Goal: Entertainment & Leisure: Consume media (video, audio)

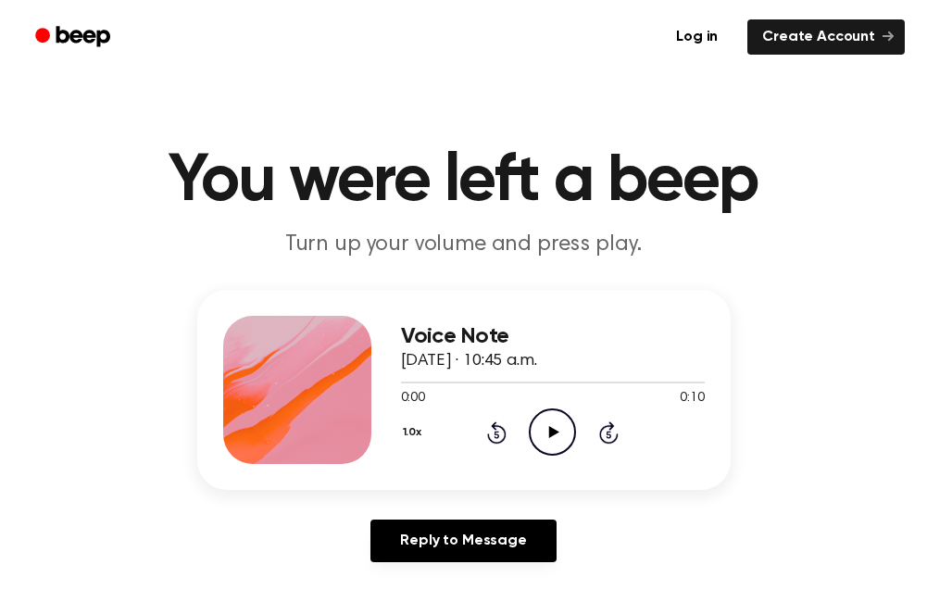
click at [539, 423] on icon "Play Audio" at bounding box center [552, 431] width 47 height 47
click at [553, 432] on icon at bounding box center [554, 432] width 10 height 12
click at [546, 433] on icon "Pause Audio" at bounding box center [552, 431] width 47 height 47
click at [531, 442] on icon "Play Audio" at bounding box center [552, 431] width 47 height 47
click at [673, 382] on div at bounding box center [549, 383] width 297 height 2
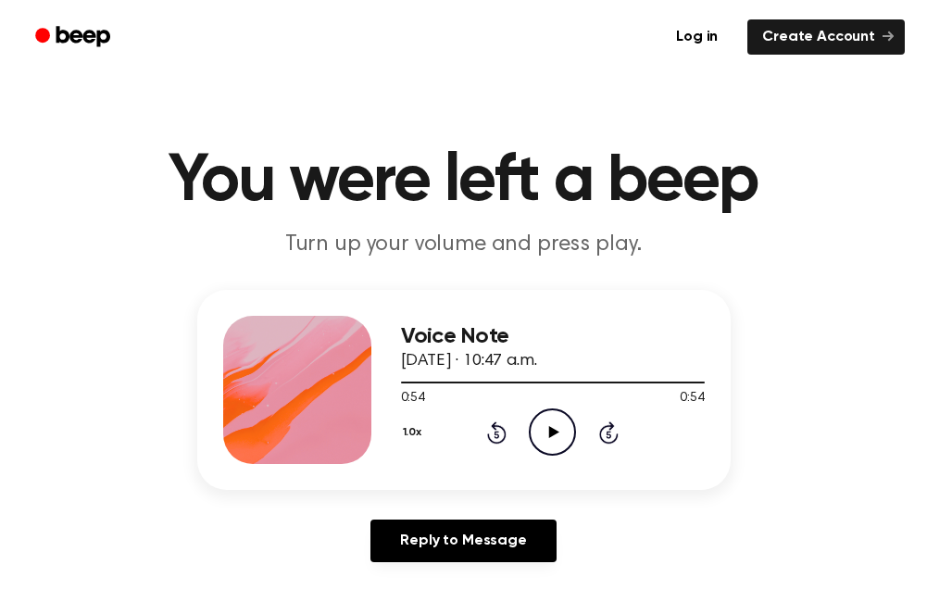
click at [563, 433] on icon "Play Audio" at bounding box center [552, 431] width 47 height 47
click at [426, 58] on div "Log in Create Account" at bounding box center [463, 37] width 883 height 74
click at [546, 426] on icon "Pause Audio" at bounding box center [552, 431] width 47 height 47
click at [534, 432] on icon "Play Audio" at bounding box center [552, 431] width 47 height 47
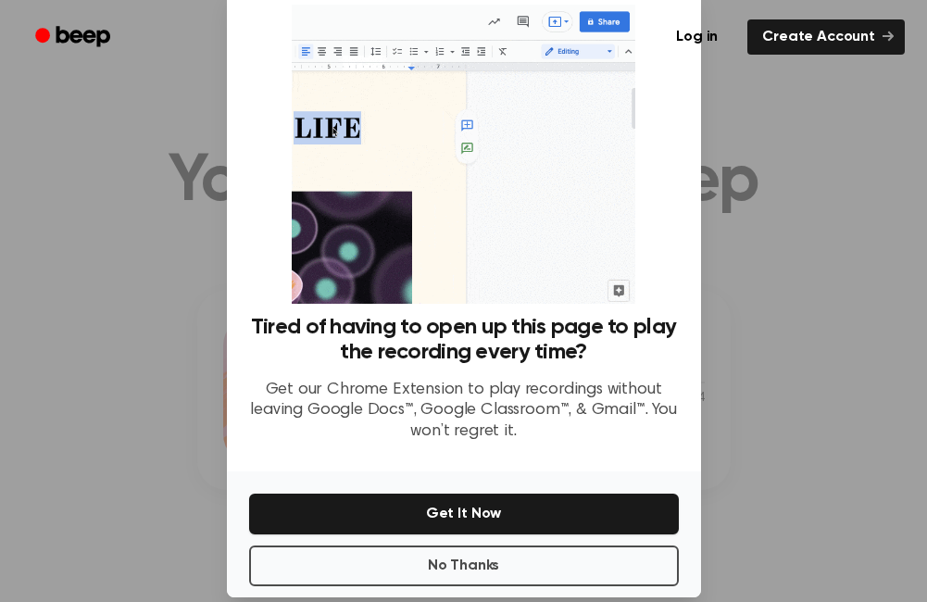
scroll to position [72, 0]
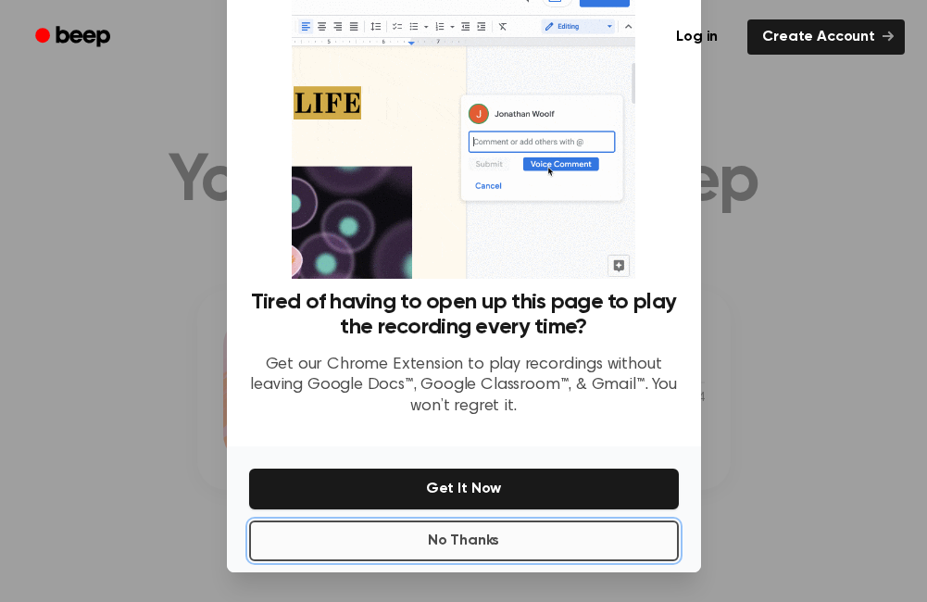
click at [457, 548] on button "No Thanks" at bounding box center [464, 541] width 430 height 41
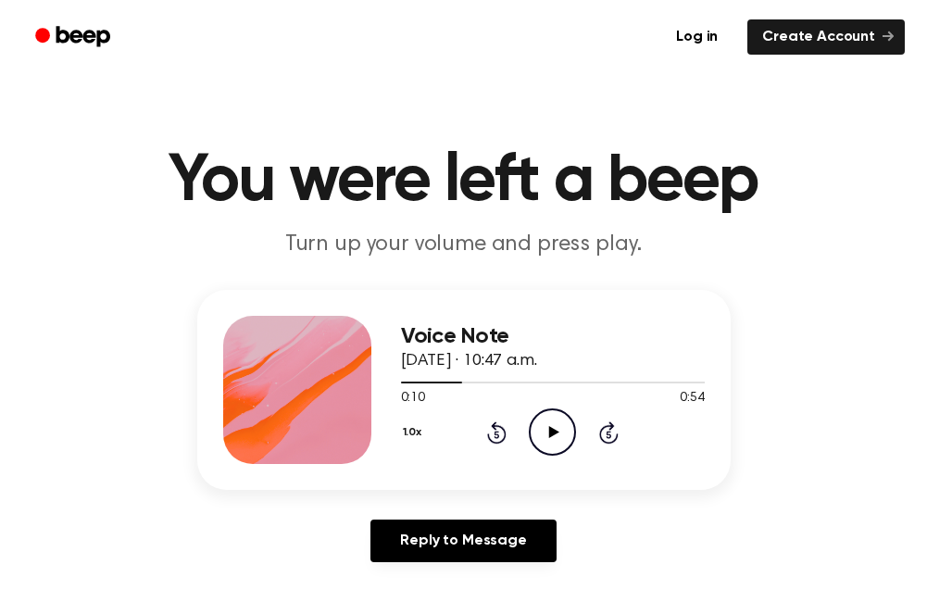
click at [548, 432] on icon "Play Audio" at bounding box center [552, 431] width 47 height 47
click at [559, 440] on icon "Pause Audio" at bounding box center [552, 431] width 47 height 47
click at [536, 420] on icon "Play Audio" at bounding box center [552, 431] width 47 height 47
click at [496, 430] on icon at bounding box center [496, 432] width 19 height 22
click at [497, 428] on icon "Rewind 5 seconds" at bounding box center [496, 433] width 20 height 24
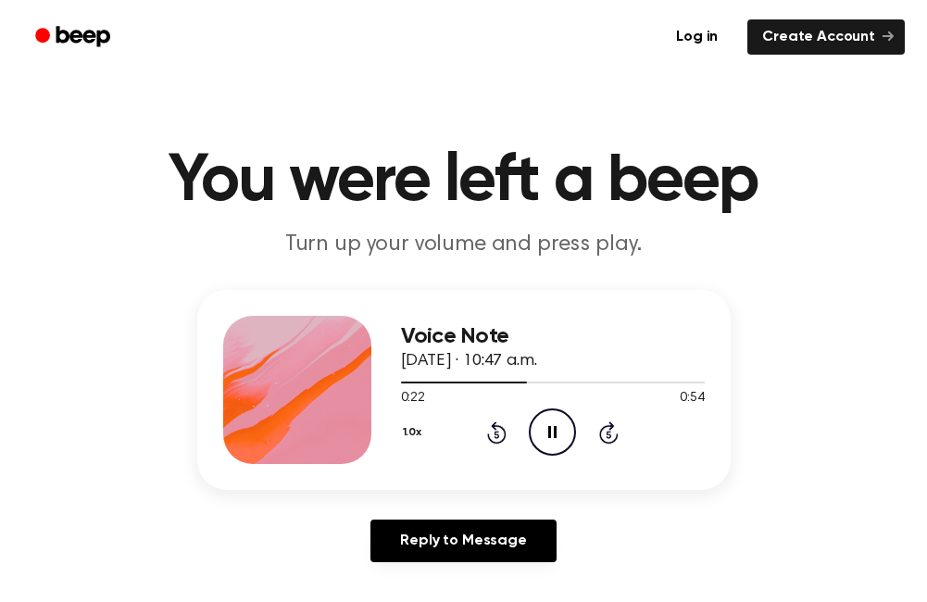
click at [548, 423] on icon "Pause Audio" at bounding box center [552, 431] width 47 height 47
click at [570, 435] on icon "Play Audio" at bounding box center [552, 431] width 47 height 47
click at [552, 428] on icon "Pause Audio" at bounding box center [552, 431] width 47 height 47
click at [496, 430] on icon "Rewind 5 seconds" at bounding box center [496, 433] width 20 height 24
click at [496, 430] on icon at bounding box center [496, 432] width 19 height 22
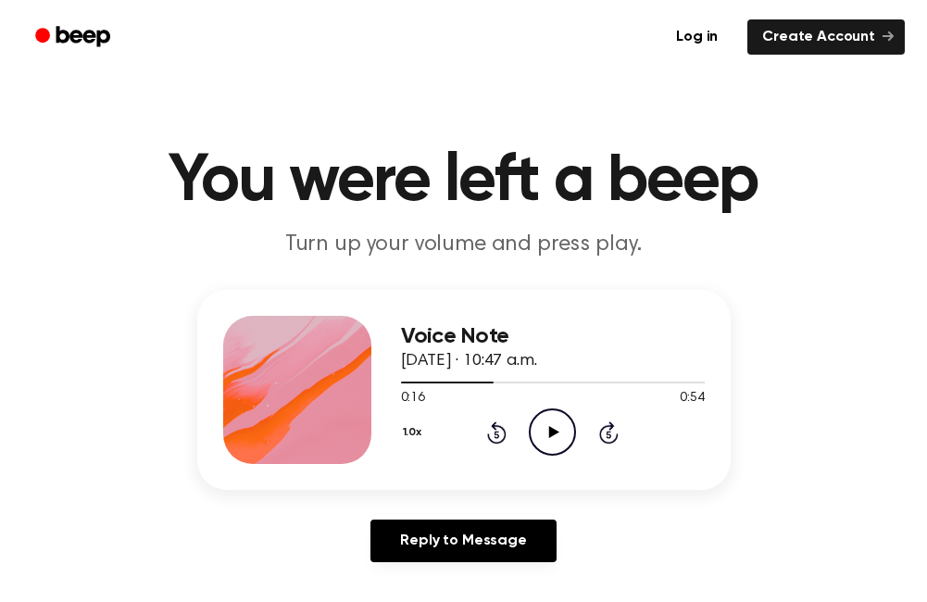
drag, startPoint x: 496, startPoint y: 430, endPoint x: 536, endPoint y: 436, distance: 40.4
click at [536, 436] on icon "Play Audio" at bounding box center [552, 431] width 47 height 47
click at [546, 440] on icon "Pause Audio" at bounding box center [552, 431] width 47 height 47
click at [496, 435] on icon "Rewind 5 seconds" at bounding box center [496, 433] width 20 height 24
click at [543, 404] on div "0:22 0:54" at bounding box center [553, 398] width 304 height 19
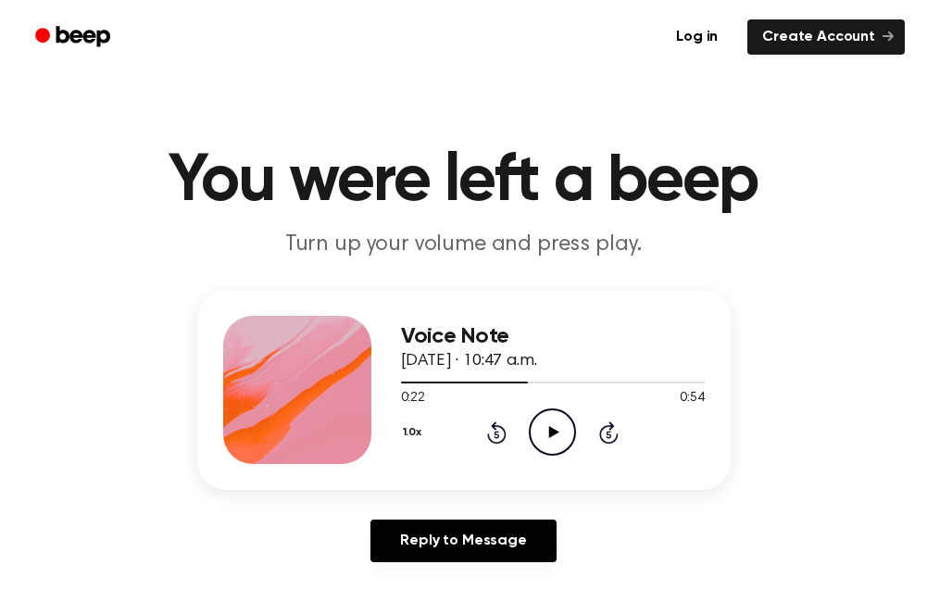
click at [544, 418] on icon "Play Audio" at bounding box center [552, 431] width 47 height 47
click at [550, 430] on icon at bounding box center [552, 432] width 8 height 12
click at [493, 434] on icon "Rewind 5 seconds" at bounding box center [496, 433] width 20 height 24
click at [543, 418] on icon "Play Audio" at bounding box center [552, 431] width 47 height 47
click at [548, 425] on icon "Pause Audio" at bounding box center [552, 431] width 47 height 47
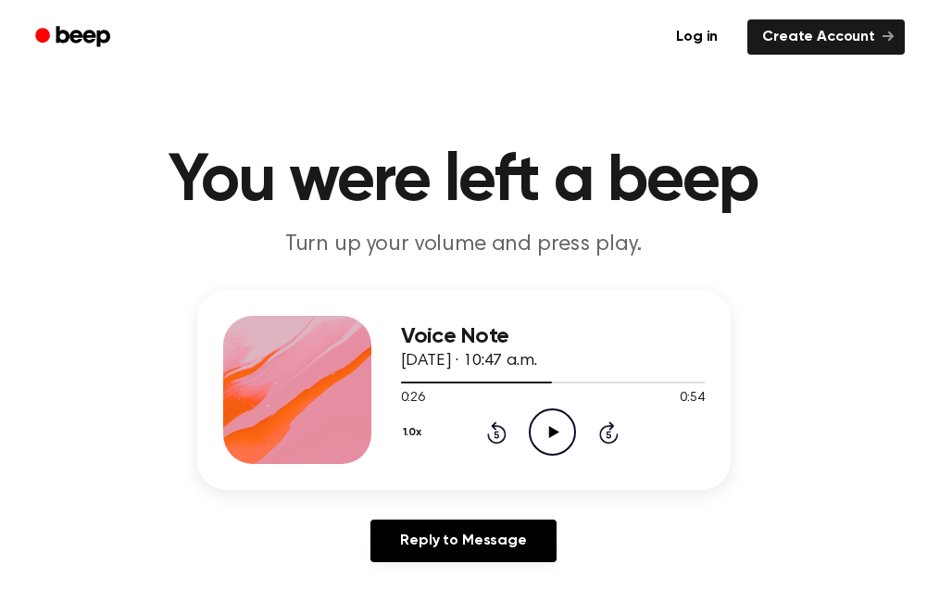
drag, startPoint x: 531, startPoint y: 440, endPoint x: 509, endPoint y: 437, distance: 21.5
click at [527, 439] on div "1.0x Rewind 5 seconds Play Audio Skip 5 seconds" at bounding box center [553, 431] width 304 height 47
click at [509, 436] on div "1.0x Rewind 5 seconds Play Audio Skip 5 seconds" at bounding box center [553, 431] width 304 height 47
click at [504, 435] on icon at bounding box center [496, 432] width 19 height 22
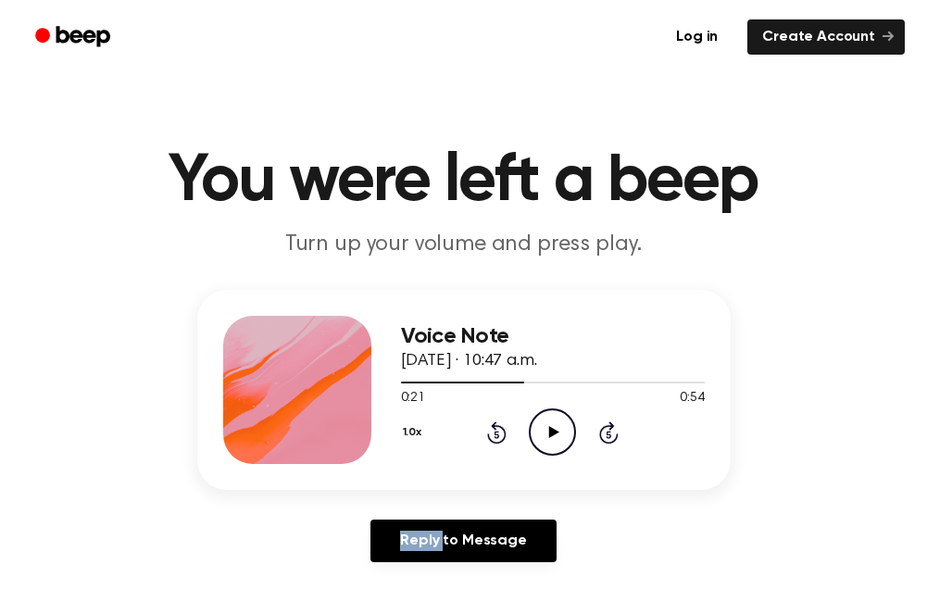
click at [504, 435] on icon at bounding box center [496, 432] width 19 height 22
drag, startPoint x: 504, startPoint y: 435, endPoint x: 544, endPoint y: 433, distance: 39.9
click at [544, 433] on icon "Play Audio" at bounding box center [552, 431] width 47 height 47
click at [541, 435] on icon "Pause Audio" at bounding box center [552, 431] width 47 height 47
click at [537, 429] on icon "Play Audio" at bounding box center [552, 431] width 47 height 47
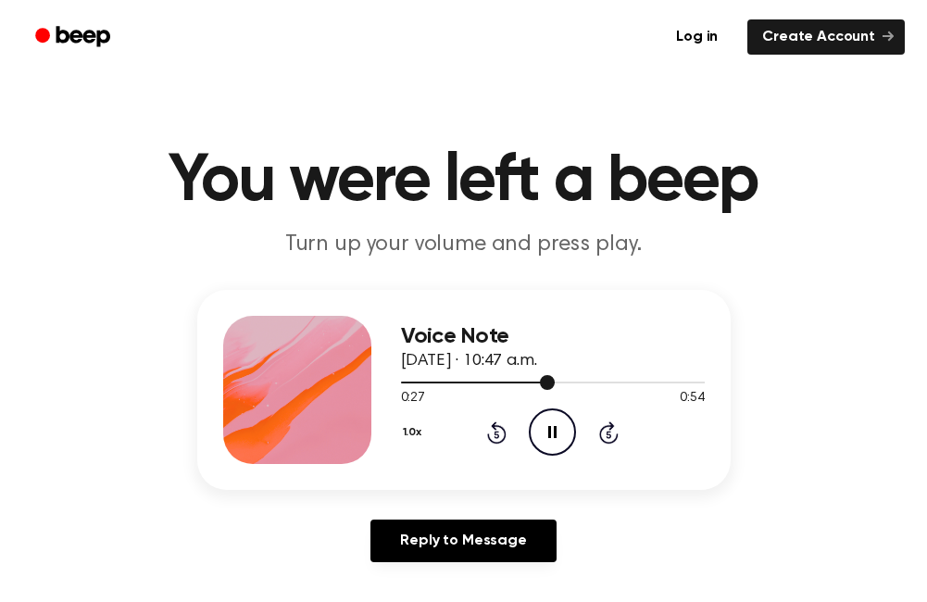
click at [528, 381] on div at bounding box center [553, 381] width 304 height 15
click at [550, 441] on icon "Pause Audio" at bounding box center [552, 431] width 47 height 47
click at [540, 433] on icon "Play Audio" at bounding box center [552, 431] width 47 height 47
click at [546, 426] on icon "Pause Audio" at bounding box center [552, 431] width 47 height 47
click at [546, 426] on icon "Play Audio" at bounding box center [552, 431] width 47 height 47
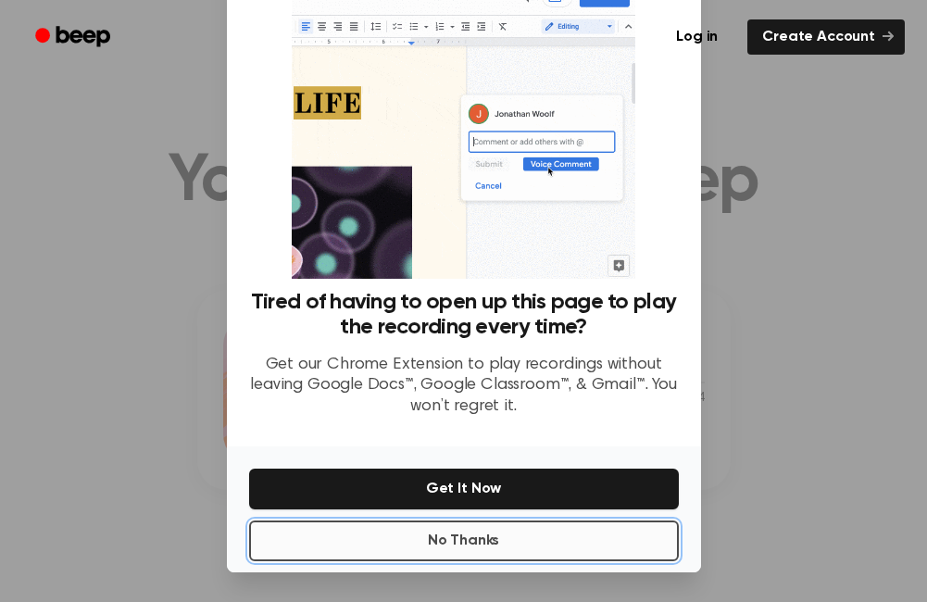
click at [534, 536] on button "No Thanks" at bounding box center [464, 541] width 430 height 41
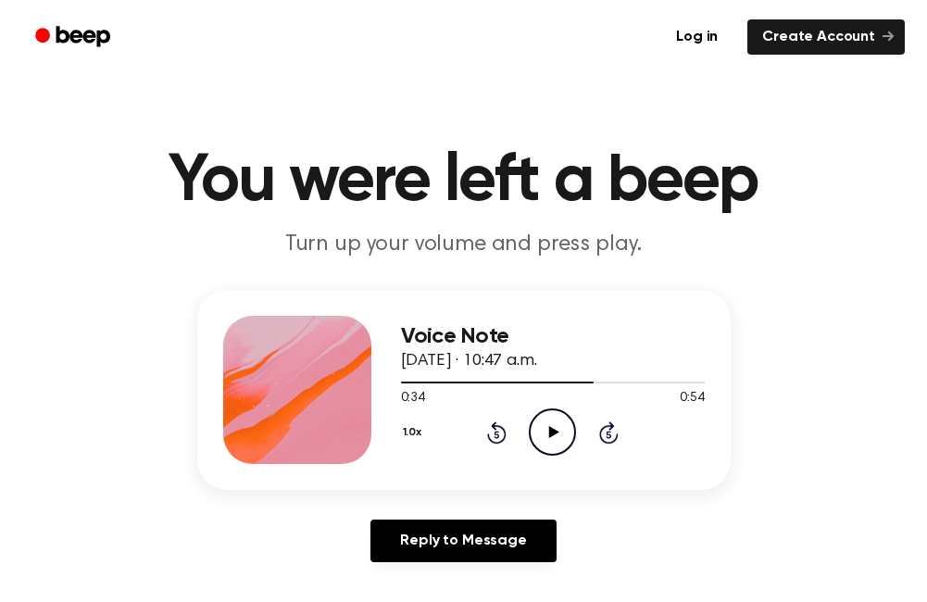
click at [556, 446] on icon "Play Audio" at bounding box center [552, 431] width 47 height 47
click at [558, 442] on icon "Pause Audio" at bounding box center [552, 431] width 47 height 47
click at [488, 435] on icon at bounding box center [496, 432] width 19 height 22
drag, startPoint x: 488, startPoint y: 435, endPoint x: 534, endPoint y: 428, distance: 46.0
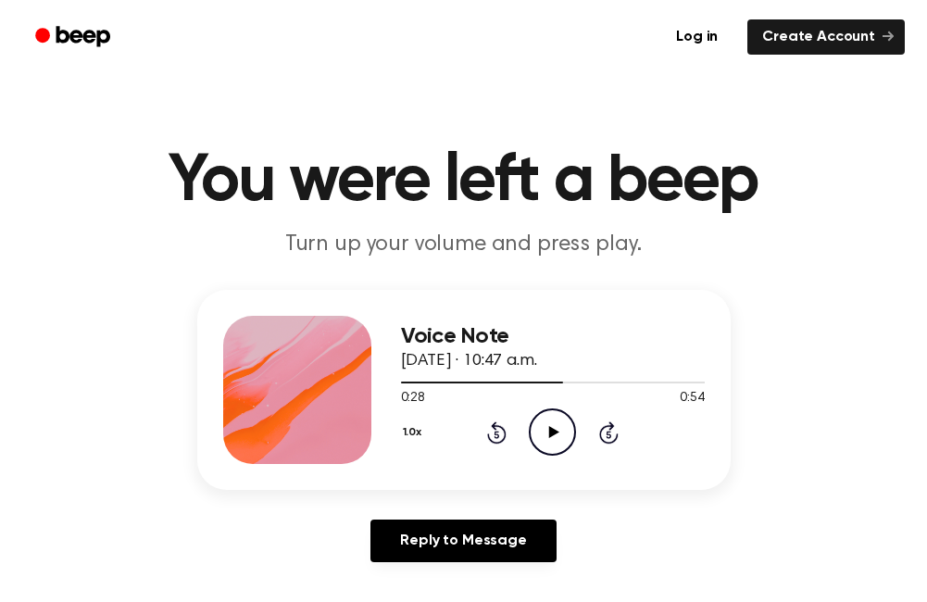
click at [534, 428] on icon "Play Audio" at bounding box center [552, 431] width 47 height 47
click at [492, 427] on icon at bounding box center [496, 432] width 19 height 22
click at [489, 434] on icon at bounding box center [496, 432] width 19 height 22
click at [491, 432] on icon "Rewind 5 seconds" at bounding box center [496, 433] width 20 height 24
click at [549, 442] on icon "Pause Audio" at bounding box center [552, 431] width 47 height 47
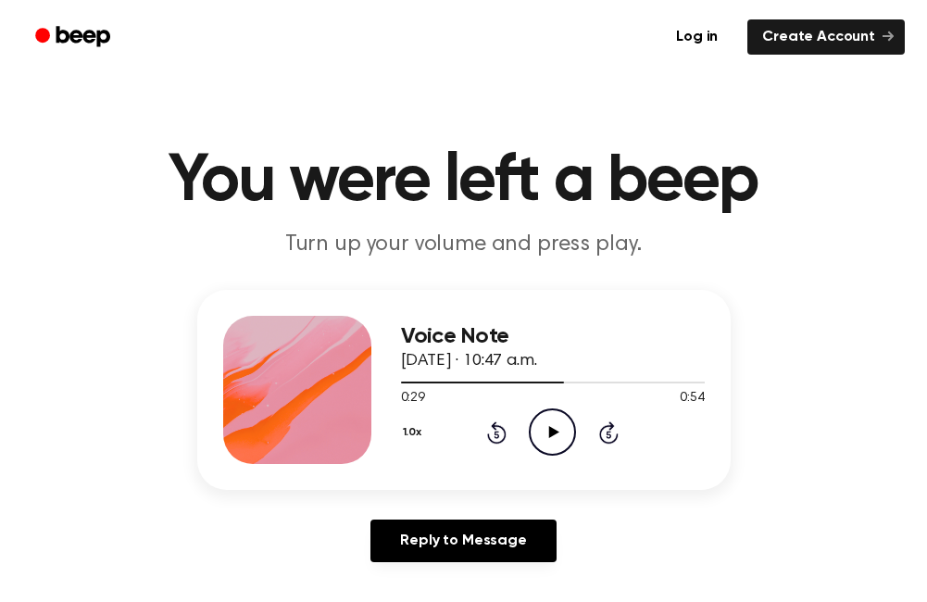
click at [527, 423] on div "1.0x Rewind 5 seconds Play Audio Skip 5 seconds" at bounding box center [553, 431] width 304 height 47
click at [554, 433] on icon at bounding box center [554, 432] width 10 height 12
click at [496, 436] on icon "Rewind 5 seconds" at bounding box center [496, 433] width 20 height 24
click at [547, 425] on icon "Pause Audio" at bounding box center [552, 431] width 47 height 47
click at [542, 444] on icon "Play Audio" at bounding box center [552, 431] width 47 height 47
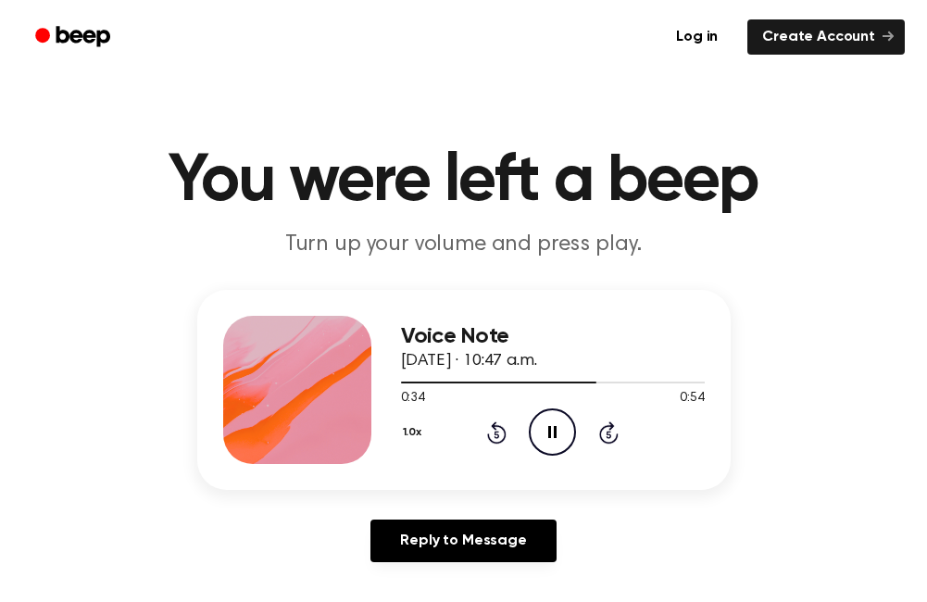
click at [558, 433] on icon "Pause Audio" at bounding box center [552, 431] width 47 height 47
click at [543, 427] on icon "Play Audio" at bounding box center [552, 431] width 47 height 47
click at [549, 431] on icon at bounding box center [552, 432] width 8 height 12
click at [544, 425] on icon "Play Audio" at bounding box center [552, 431] width 47 height 47
click at [555, 430] on icon at bounding box center [552, 432] width 8 height 12
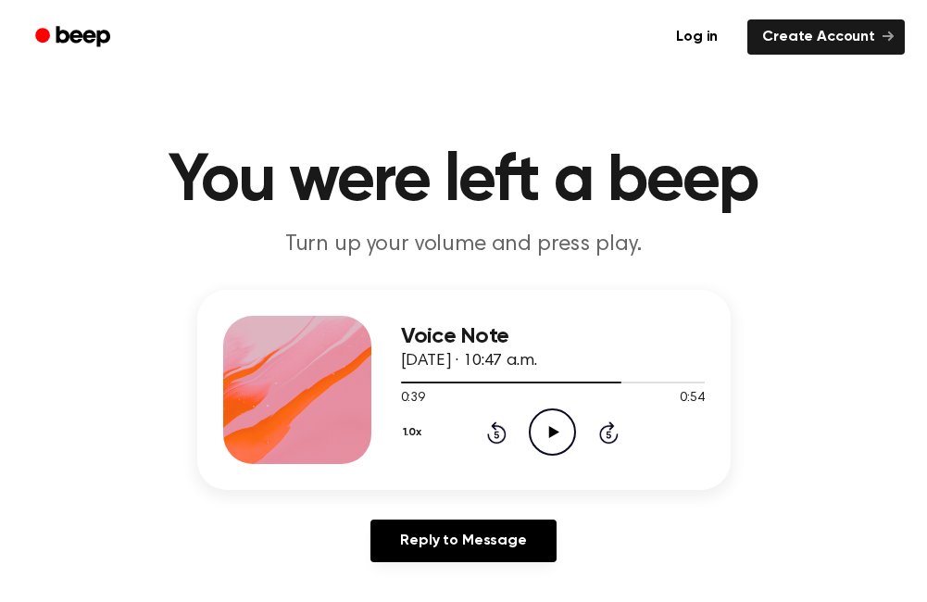
click at [553, 429] on icon at bounding box center [554, 432] width 10 height 12
click at [547, 413] on icon "Pause Audio" at bounding box center [552, 431] width 47 height 47
click at [536, 428] on icon "Play Audio" at bounding box center [552, 431] width 47 height 47
click at [496, 421] on icon "Rewind 5 seconds" at bounding box center [496, 433] width 20 height 24
click at [551, 442] on icon "Pause Audio" at bounding box center [552, 431] width 47 height 47
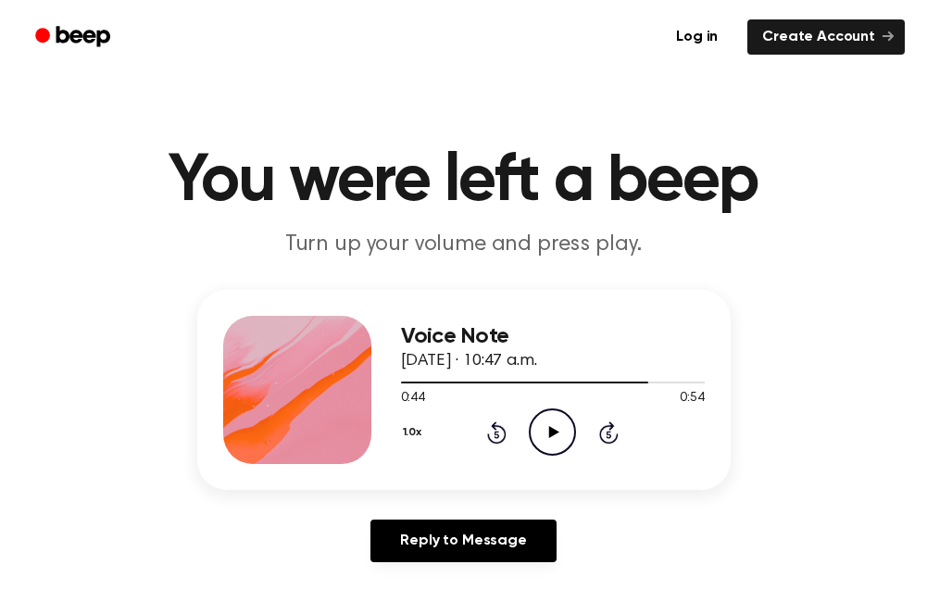
click at [568, 429] on icon "Play Audio" at bounding box center [552, 431] width 47 height 47
click at [496, 433] on icon "Rewind 5 seconds" at bounding box center [496, 433] width 20 height 24
click at [559, 427] on icon "Pause Audio" at bounding box center [552, 431] width 47 height 47
click at [551, 448] on icon "Play Audio" at bounding box center [552, 431] width 47 height 47
click at [490, 431] on icon "Rewind 5 seconds" at bounding box center [496, 433] width 20 height 24
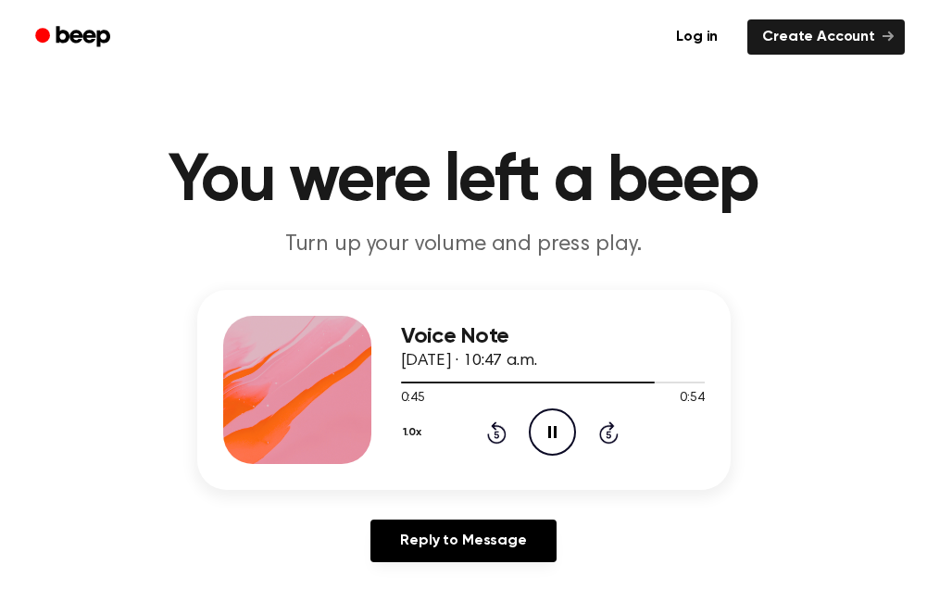
click at [500, 434] on icon "Rewind 5 seconds" at bounding box center [496, 433] width 20 height 24
click at [500, 433] on icon "Rewind 5 seconds" at bounding box center [496, 433] width 20 height 24
drag, startPoint x: 500, startPoint y: 433, endPoint x: 566, endPoint y: 434, distance: 65.8
click at [566, 434] on icon "Pause Audio" at bounding box center [552, 431] width 47 height 47
click at [550, 423] on icon "Play Audio" at bounding box center [552, 431] width 47 height 47
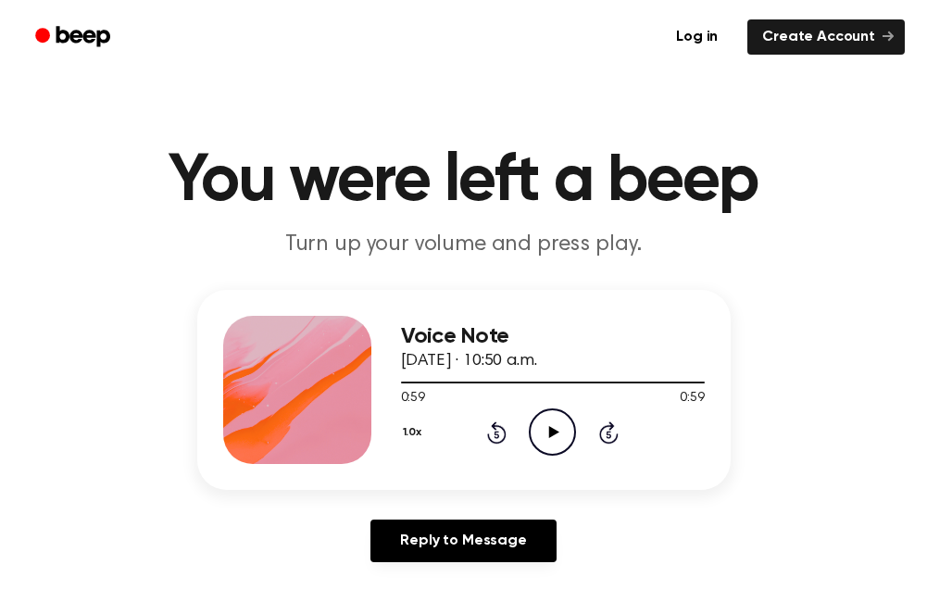
click at [549, 408] on div "0:59 0:59" at bounding box center [553, 398] width 304 height 19
click at [540, 430] on icon "Play Audio" at bounding box center [552, 431] width 47 height 47
click at [546, 427] on icon "Pause Audio" at bounding box center [552, 431] width 47 height 47
click at [536, 436] on icon "Play Audio" at bounding box center [552, 431] width 47 height 47
click at [546, 428] on icon "Pause Audio" at bounding box center [552, 431] width 47 height 47
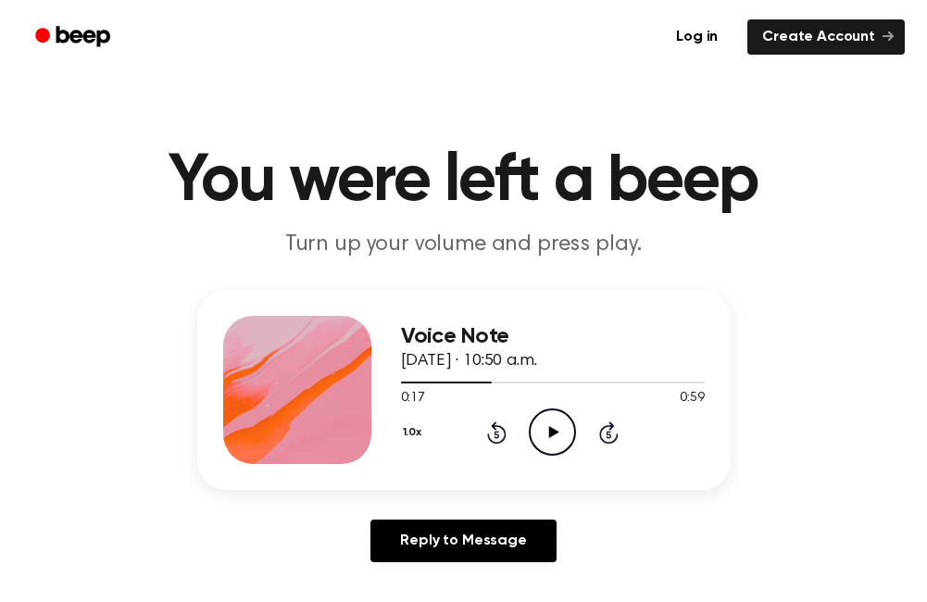
click at [496, 421] on icon "Rewind 5 seconds" at bounding box center [496, 433] width 20 height 24
click at [537, 426] on icon "Play Audio" at bounding box center [552, 431] width 47 height 47
click at [544, 436] on icon "Pause Audio" at bounding box center [552, 431] width 47 height 47
click at [543, 440] on icon "Play Audio" at bounding box center [552, 431] width 47 height 47
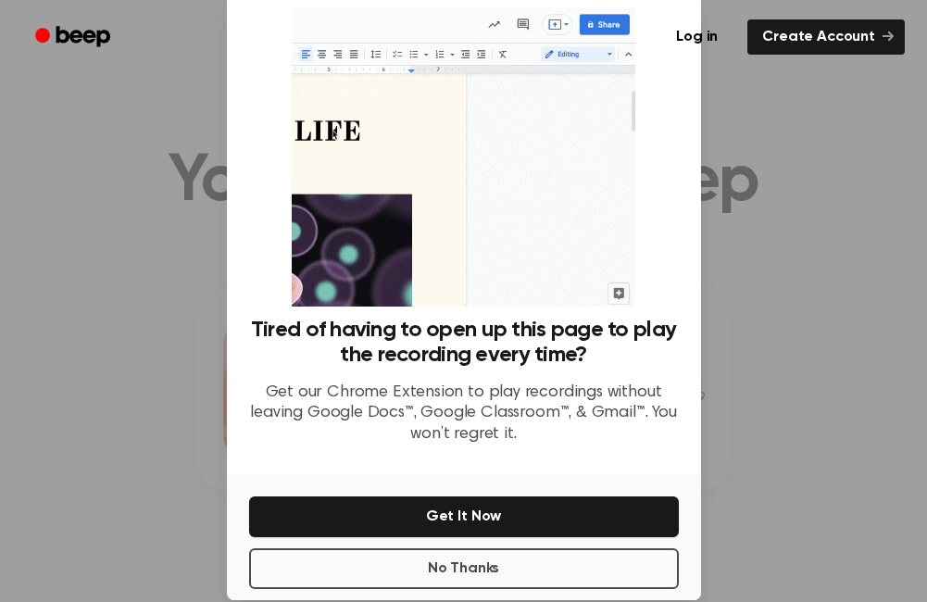
scroll to position [72, 0]
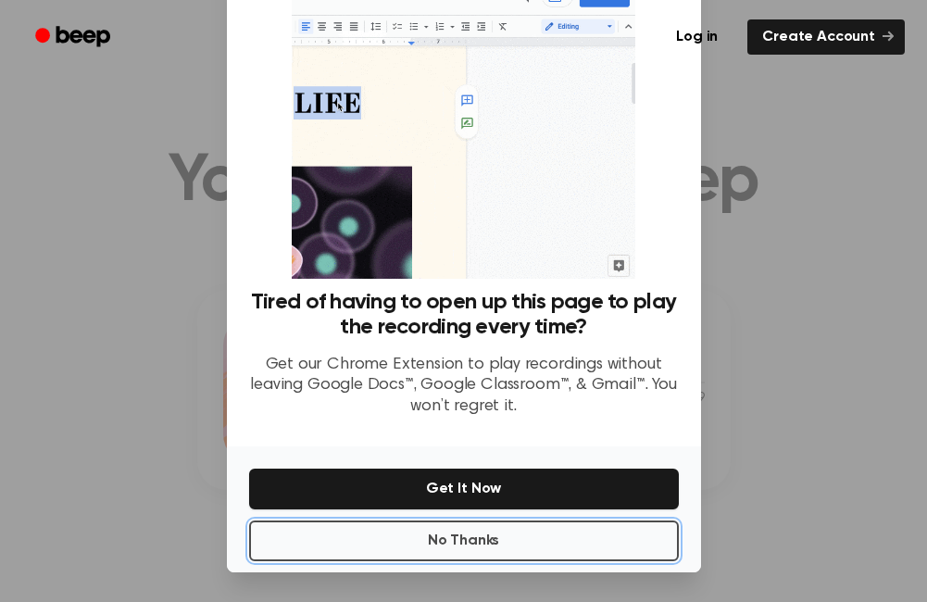
drag, startPoint x: 495, startPoint y: 544, endPoint x: 495, endPoint y: 521, distance: 23.2
click at [495, 536] on button "No Thanks" at bounding box center [464, 541] width 430 height 41
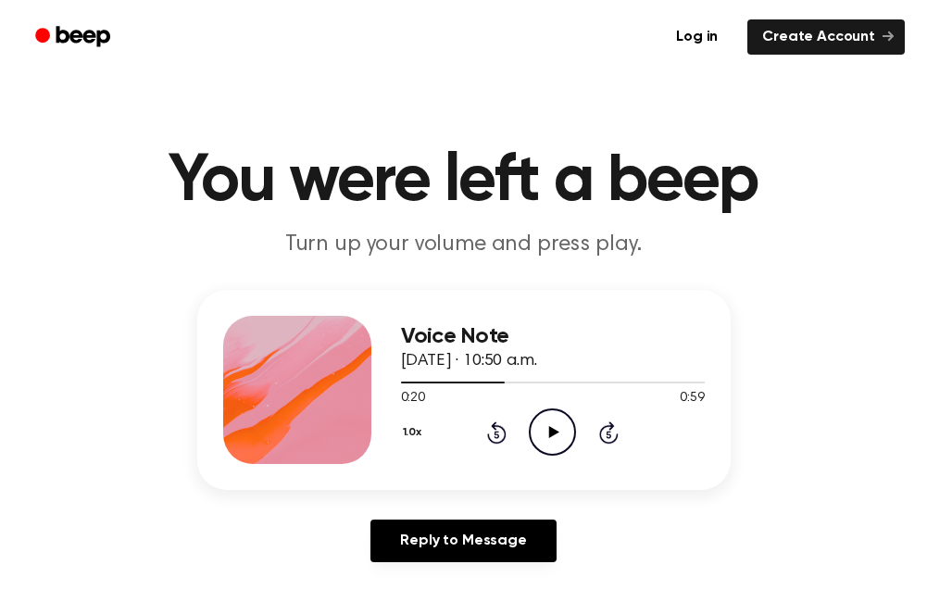
click at [546, 441] on icon "Play Audio" at bounding box center [552, 431] width 47 height 47
click at [502, 433] on icon "Rewind 5 seconds" at bounding box center [496, 433] width 20 height 24
click at [542, 423] on icon "Pause Audio" at bounding box center [552, 431] width 47 height 47
click at [544, 426] on icon "Play Audio" at bounding box center [552, 431] width 47 height 47
click at [499, 430] on icon "Rewind 5 seconds" at bounding box center [496, 433] width 20 height 24
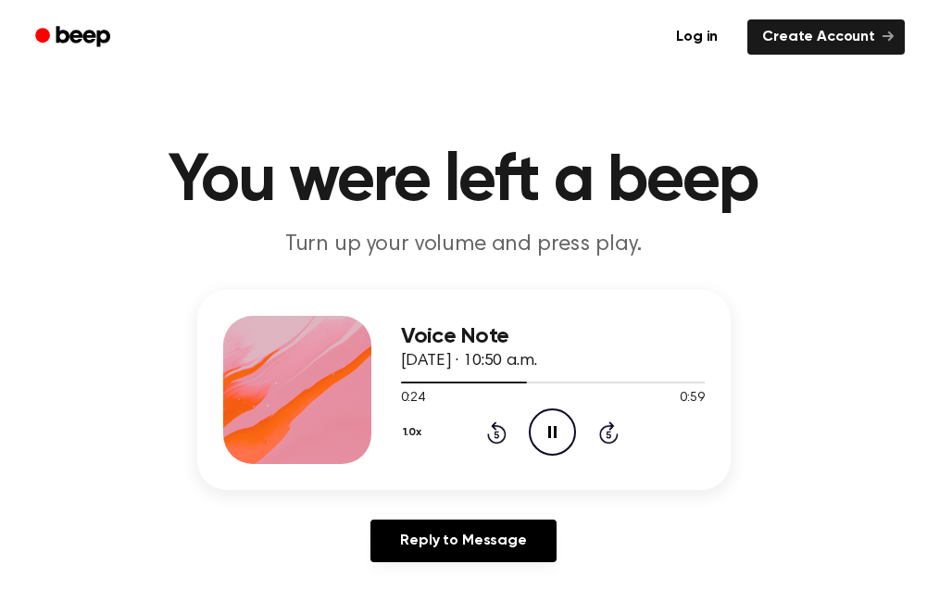
click at [549, 432] on icon at bounding box center [552, 432] width 8 height 12
click at [496, 427] on icon at bounding box center [496, 432] width 19 height 22
click at [551, 421] on icon "Play Audio" at bounding box center [552, 431] width 47 height 47
drag, startPoint x: 554, startPoint y: 439, endPoint x: 480, endPoint y: 293, distance: 164.0
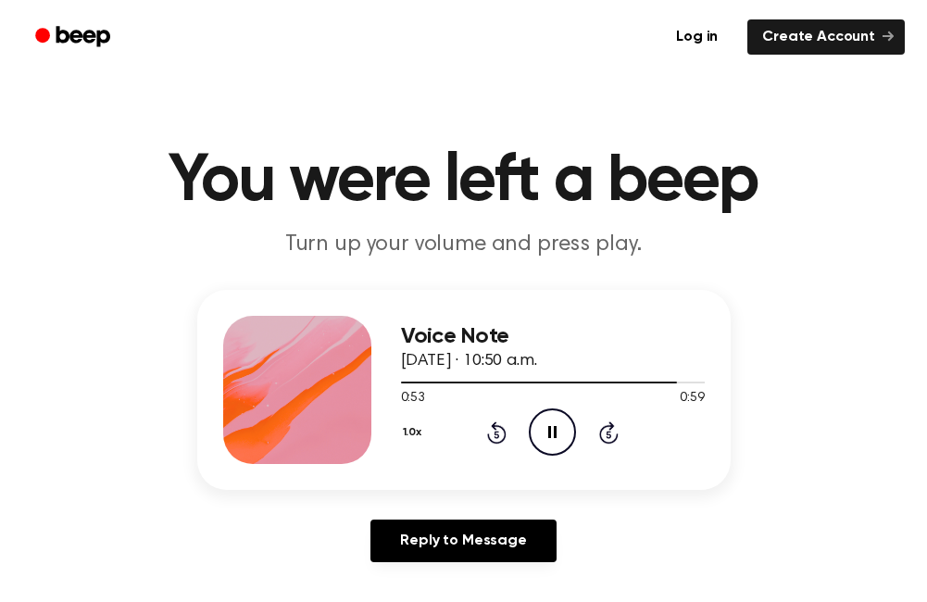
click at [553, 435] on icon "Pause Audio" at bounding box center [552, 431] width 47 height 47
click at [551, 429] on icon at bounding box center [554, 432] width 10 height 12
click at [552, 431] on icon "Pause Audio" at bounding box center [552, 431] width 47 height 47
click at [554, 431] on icon at bounding box center [554, 432] width 10 height 12
click at [551, 440] on icon "Play Audio" at bounding box center [552, 431] width 47 height 47
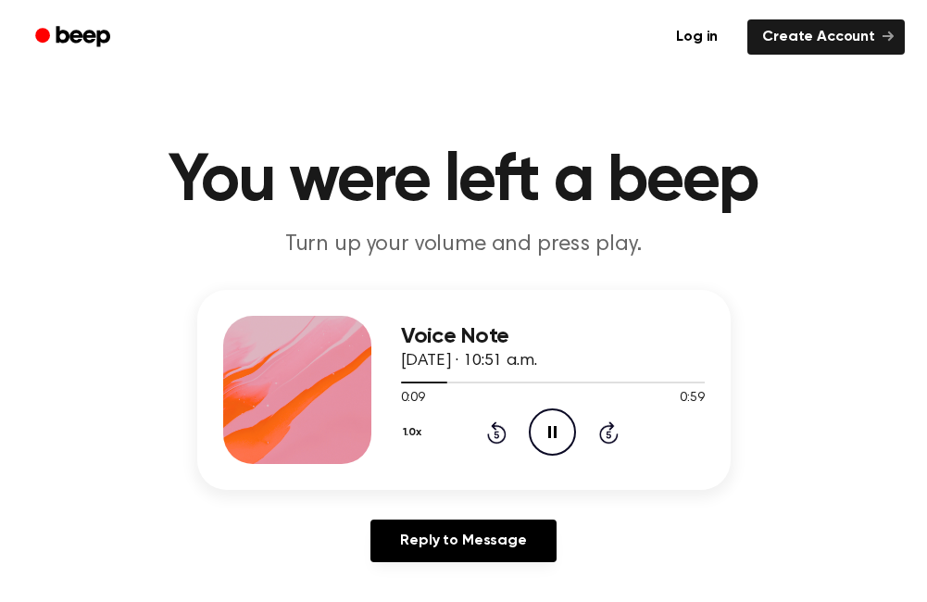
click at [556, 430] on icon at bounding box center [552, 432] width 8 height 12
click at [496, 435] on icon "Rewind 5 seconds" at bounding box center [496, 433] width 20 height 24
click at [554, 431] on icon at bounding box center [554, 432] width 10 height 12
click at [556, 428] on icon at bounding box center [552, 432] width 8 height 12
click at [555, 425] on icon "Play Audio" at bounding box center [552, 431] width 47 height 47
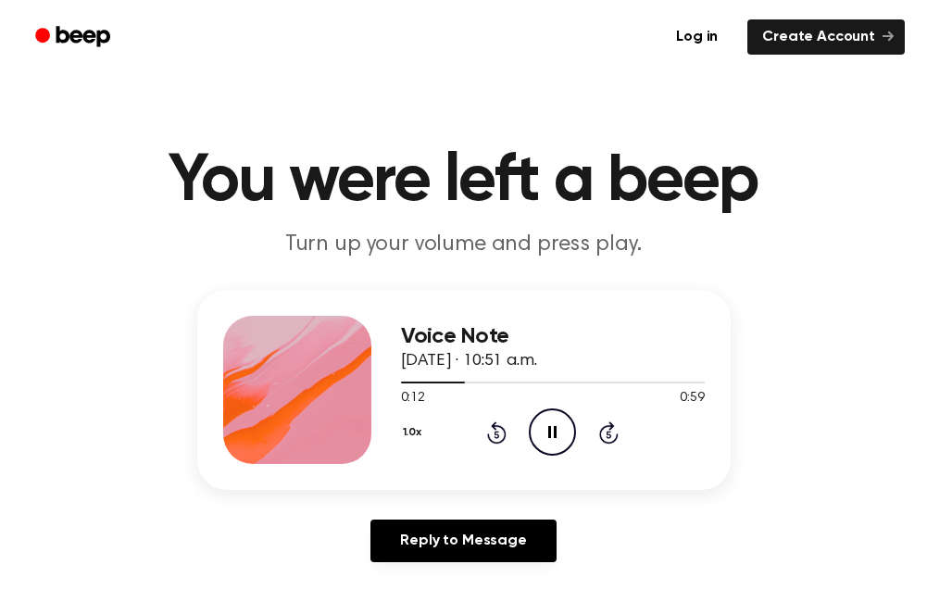
click at [492, 434] on icon "Rewind 5 seconds" at bounding box center [496, 433] width 20 height 24
drag, startPoint x: 539, startPoint y: 434, endPoint x: 481, endPoint y: 368, distance: 88.6
click at [525, 428] on div "1.0x Rewind 5 seconds Pause Audio Skip 5 seconds" at bounding box center [553, 431] width 304 height 47
click at [548, 439] on icon "Pause Audio" at bounding box center [552, 431] width 47 height 47
click at [568, 416] on circle at bounding box center [552, 431] width 45 height 45
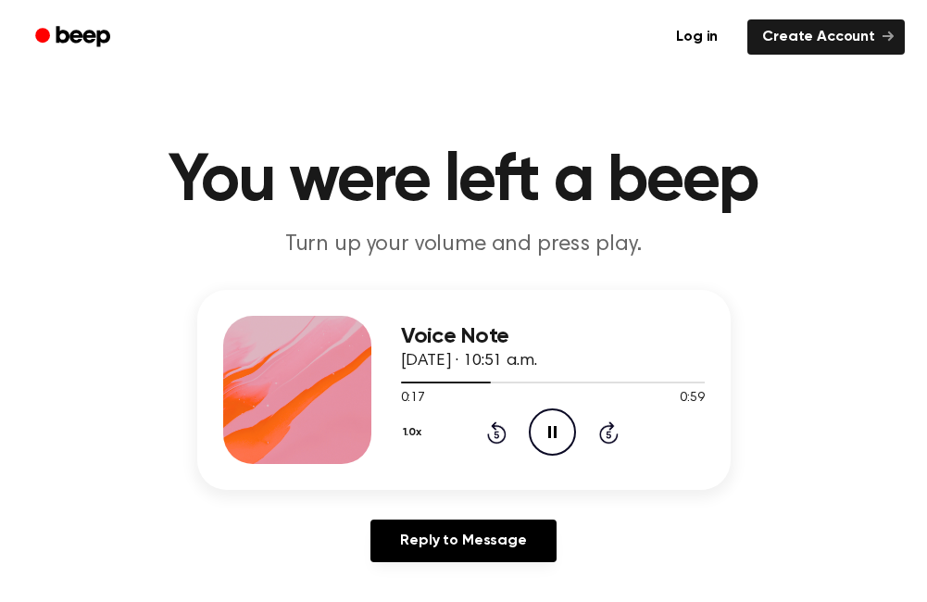
click at [549, 427] on icon "Pause Audio" at bounding box center [552, 431] width 47 height 47
click at [565, 445] on icon "Play Audio" at bounding box center [552, 431] width 47 height 47
click at [546, 433] on icon "Pause Audio" at bounding box center [552, 431] width 47 height 47
click at [540, 401] on div "0:21 0:59" at bounding box center [553, 398] width 304 height 19
click at [546, 417] on icon "Play Audio" at bounding box center [552, 431] width 47 height 47
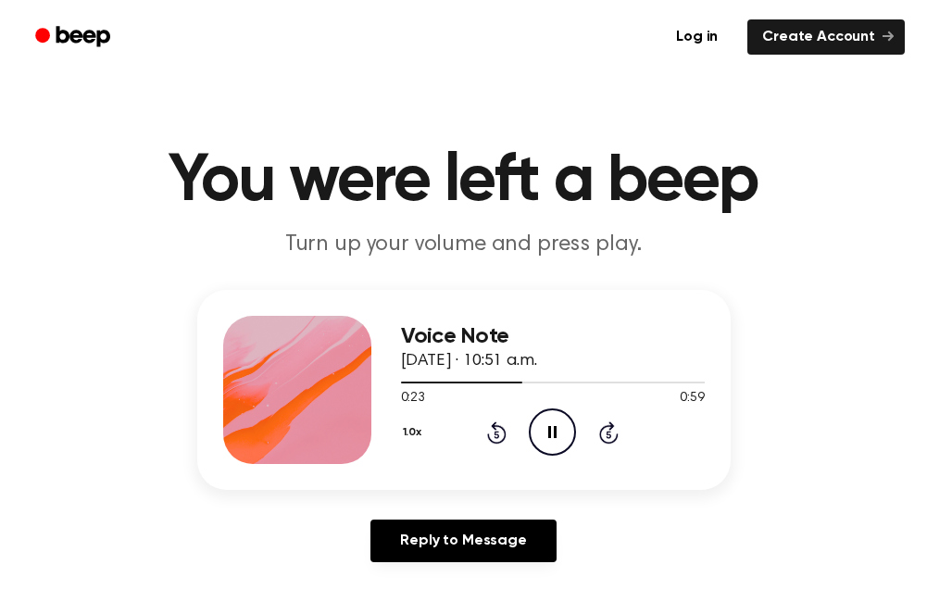
click at [542, 435] on icon "Pause Audio" at bounding box center [552, 431] width 47 height 47
click at [540, 418] on icon "Play Audio" at bounding box center [552, 431] width 47 height 47
click at [500, 422] on icon "Rewind 5 seconds" at bounding box center [496, 433] width 20 height 24
click at [546, 418] on icon "Pause Audio" at bounding box center [552, 431] width 47 height 47
click at [551, 440] on icon "Play Audio" at bounding box center [552, 431] width 47 height 47
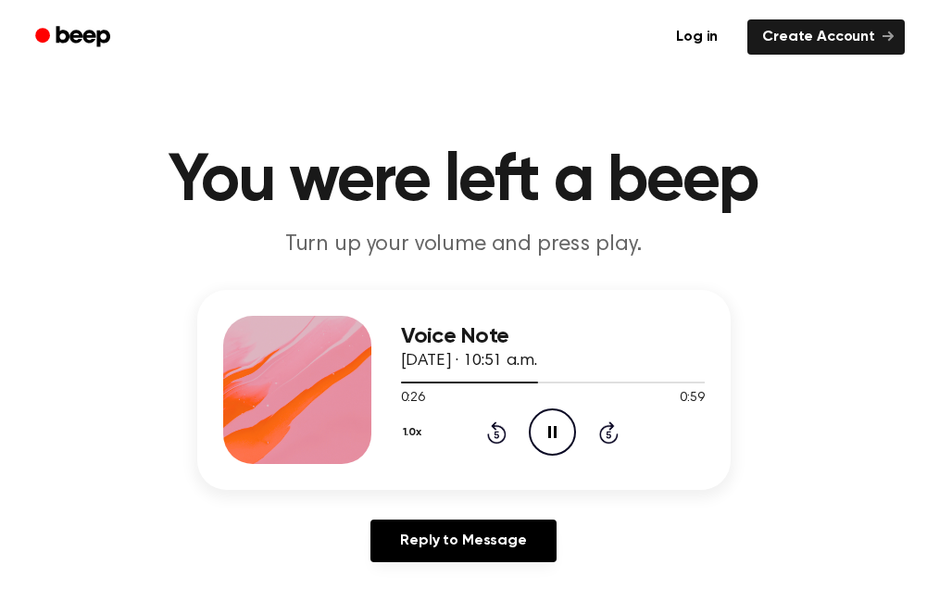
click at [546, 432] on icon "Pause Audio" at bounding box center [552, 431] width 47 height 47
click at [549, 430] on icon at bounding box center [554, 432] width 10 height 12
click at [551, 433] on icon at bounding box center [552, 432] width 8 height 12
click at [552, 433] on icon at bounding box center [554, 432] width 10 height 12
click at [546, 419] on icon "Pause Audio" at bounding box center [552, 431] width 47 height 47
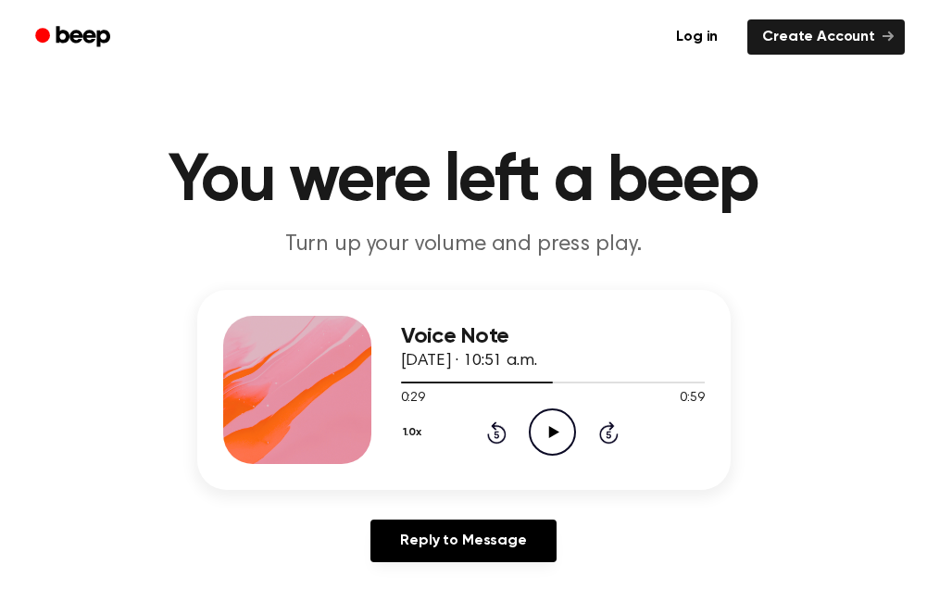
click at [545, 427] on icon "Play Audio" at bounding box center [552, 431] width 47 height 47
click at [494, 428] on icon at bounding box center [496, 432] width 19 height 22
click at [550, 427] on icon at bounding box center [552, 432] width 8 height 12
click at [550, 425] on icon "Play Audio" at bounding box center [552, 431] width 47 height 47
click at [494, 433] on icon "Rewind 5 seconds" at bounding box center [496, 433] width 20 height 24
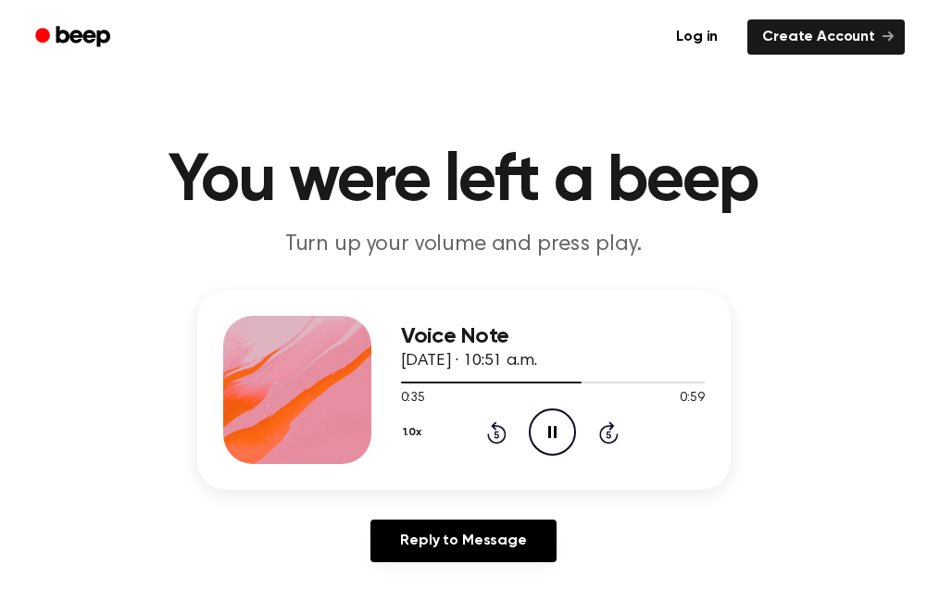
click at [557, 436] on icon at bounding box center [552, 432] width 8 height 12
click at [550, 416] on icon "Play Audio" at bounding box center [552, 431] width 47 height 47
drag, startPoint x: 546, startPoint y: 426, endPoint x: 559, endPoint y: 375, distance: 52.8
click at [551, 423] on icon "Pause Audio" at bounding box center [552, 431] width 47 height 47
click at [557, 429] on icon "Play Audio" at bounding box center [552, 431] width 47 height 47
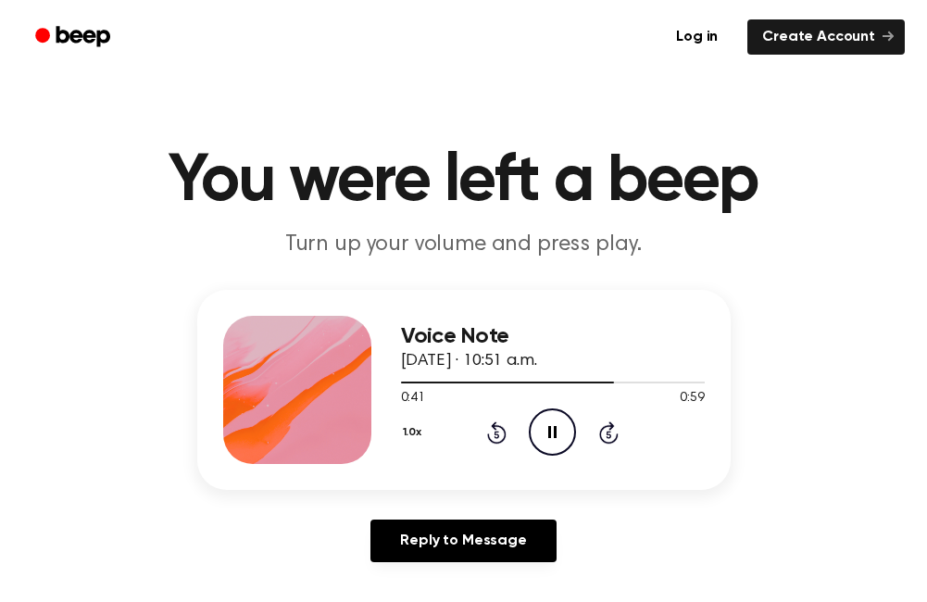
click at [554, 430] on icon at bounding box center [552, 432] width 8 height 12
click at [550, 426] on icon "Play Audio" at bounding box center [552, 431] width 47 height 47
click at [546, 426] on icon "Pause Audio" at bounding box center [552, 431] width 47 height 47
drag, startPoint x: 491, startPoint y: 423, endPoint x: 502, endPoint y: 425, distance: 11.3
click at [496, 423] on icon "Rewind 5 seconds" at bounding box center [496, 433] width 20 height 24
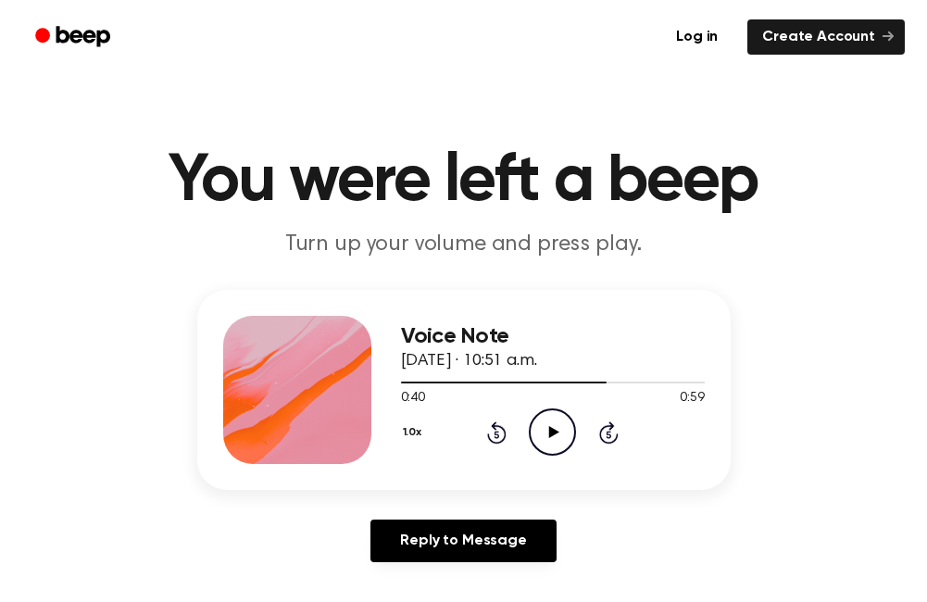
click at [551, 432] on icon at bounding box center [554, 432] width 10 height 12
click at [552, 436] on icon "Pause Audio" at bounding box center [552, 431] width 47 height 47
click at [541, 432] on icon "Play Audio" at bounding box center [552, 431] width 47 height 47
drag, startPoint x: 544, startPoint y: 427, endPoint x: 560, endPoint y: 395, distance: 36.5
click at [546, 426] on icon "Pause Audio" at bounding box center [552, 431] width 47 height 47
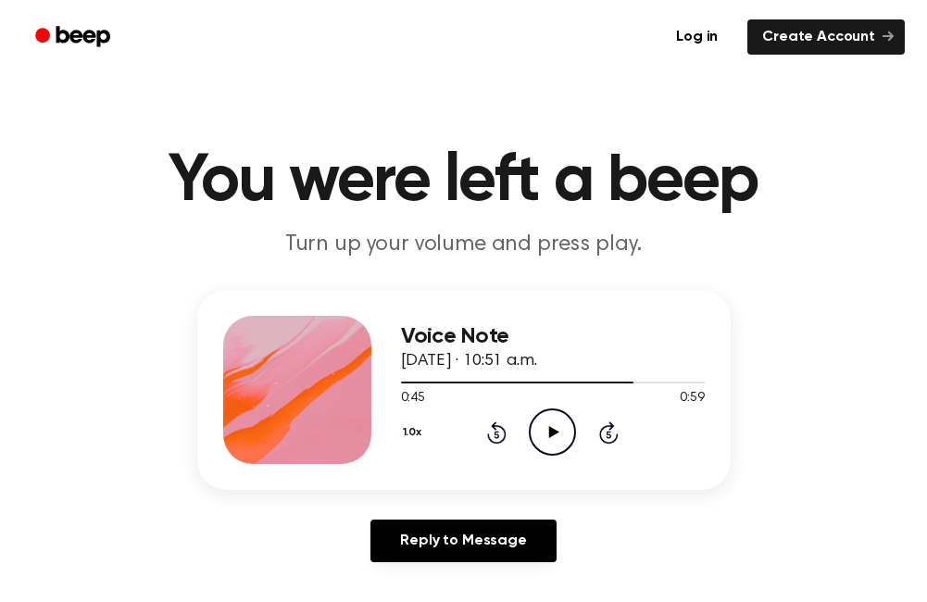
click at [554, 420] on icon "Play Audio" at bounding box center [552, 431] width 47 height 47
click at [543, 432] on icon "Pause Audio" at bounding box center [552, 431] width 47 height 47
click at [550, 452] on icon "Play Audio" at bounding box center [552, 431] width 47 height 47
click at [546, 425] on icon "Pause Audio" at bounding box center [552, 431] width 47 height 47
click at [562, 439] on icon "Play Audio" at bounding box center [552, 431] width 47 height 47
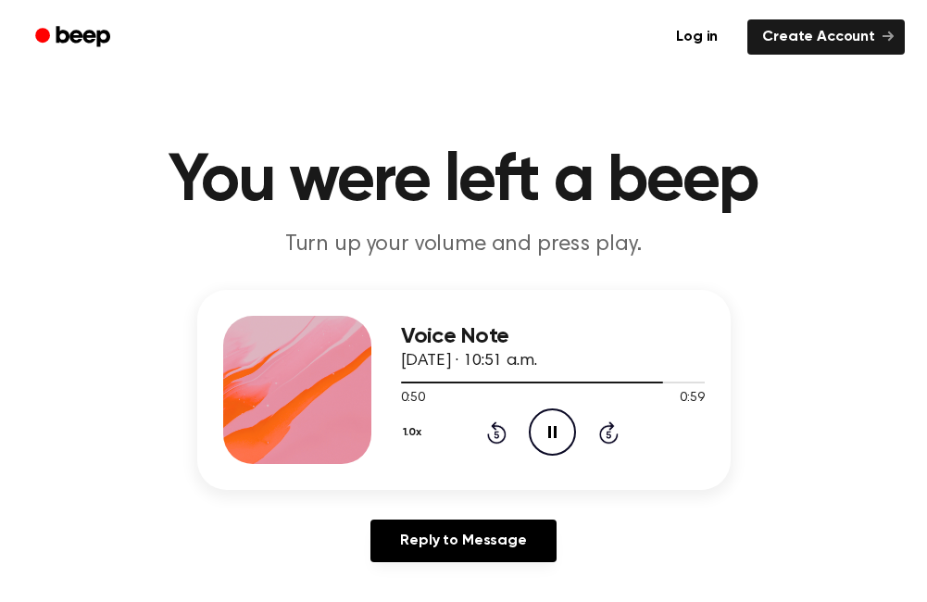
click at [502, 437] on icon "Rewind 5 seconds" at bounding box center [496, 433] width 20 height 24
click at [555, 430] on icon at bounding box center [552, 432] width 8 height 12
click at [490, 431] on icon "Rewind 5 seconds" at bounding box center [496, 433] width 20 height 24
click at [549, 438] on icon "Play Audio" at bounding box center [552, 431] width 47 height 47
click at [541, 439] on icon "Pause Audio" at bounding box center [552, 431] width 47 height 47
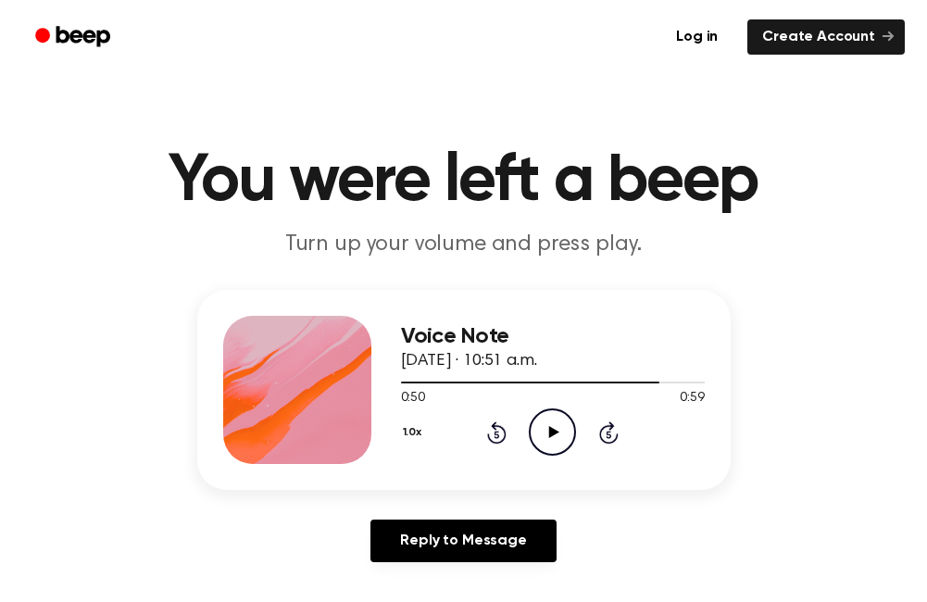
click at [483, 427] on div "1.0x Rewind 5 seconds Play Audio Skip 5 seconds" at bounding box center [553, 431] width 304 height 47
click at [492, 432] on icon "Rewind 5 seconds" at bounding box center [496, 433] width 20 height 24
click at [499, 435] on icon "Rewind 5 seconds" at bounding box center [496, 433] width 20 height 24
click at [557, 441] on icon "Play Audio" at bounding box center [552, 431] width 47 height 47
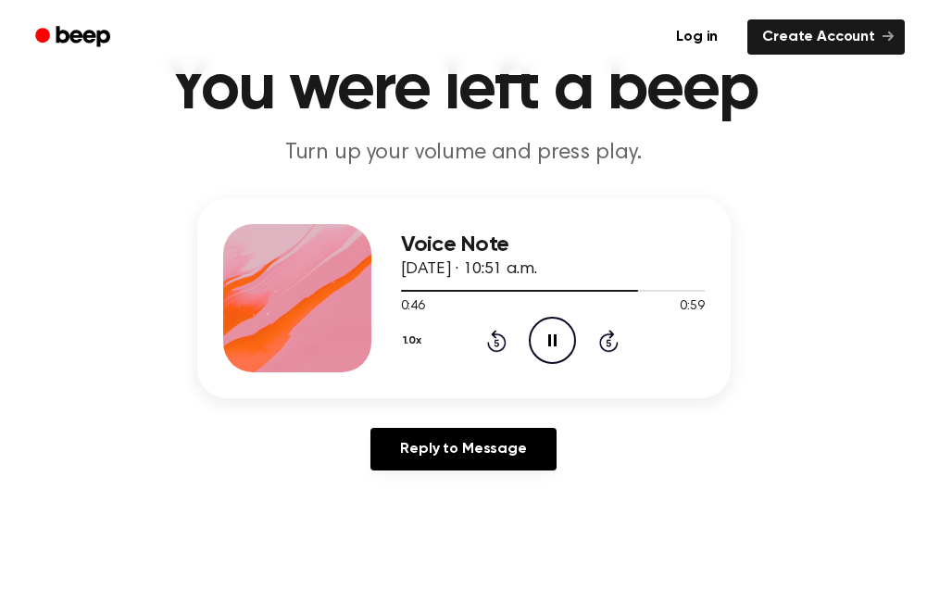
scroll to position [93, 0]
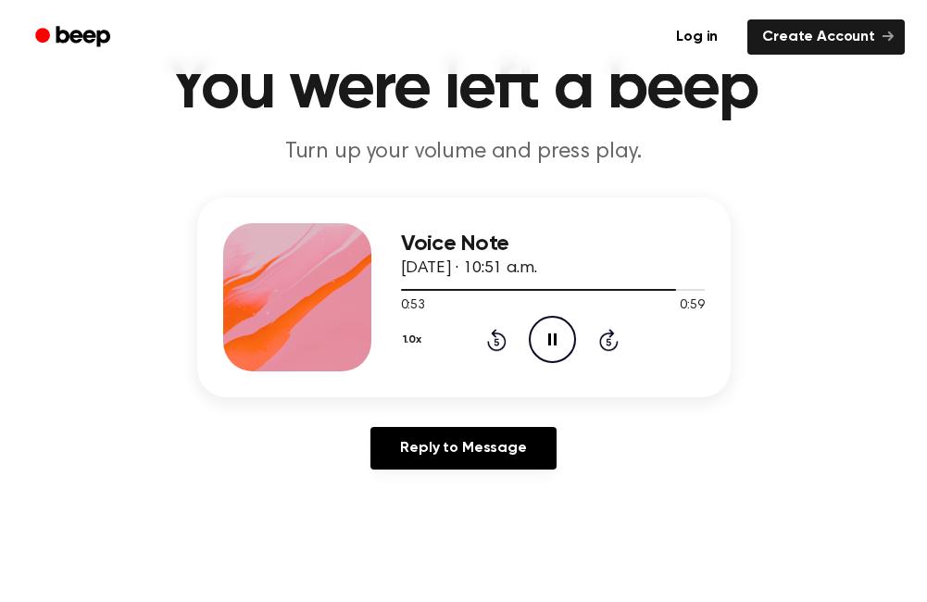
click at [546, 349] on icon "Pause Audio" at bounding box center [552, 339] width 47 height 47
click at [550, 333] on icon "Play Audio" at bounding box center [552, 339] width 47 height 47
click at [549, 340] on icon at bounding box center [552, 339] width 8 height 12
click at [548, 368] on div "Voice Note September 26, 2023 · 10:51 a.m. 0:55 0:59 Your browser does not supp…" at bounding box center [553, 297] width 304 height 148
click at [552, 347] on icon "Play Audio" at bounding box center [552, 339] width 47 height 47
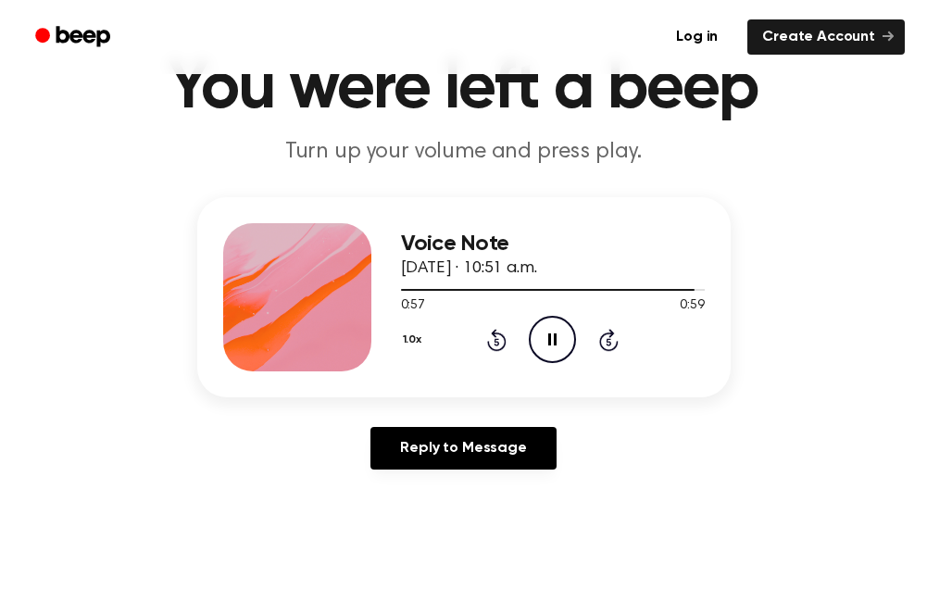
click at [554, 338] on icon at bounding box center [552, 339] width 8 height 12
click at [544, 329] on icon "Play Audio" at bounding box center [552, 339] width 47 height 47
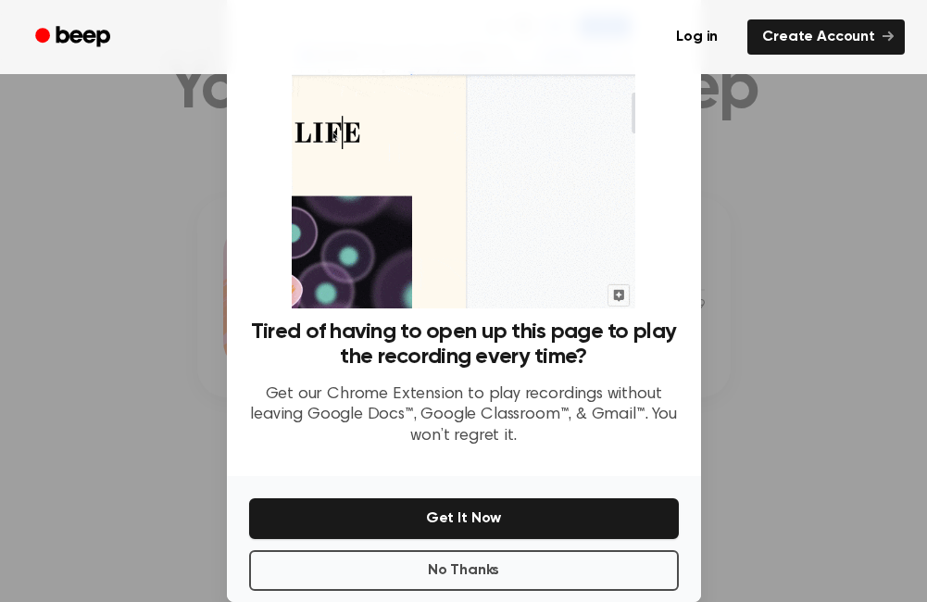
scroll to position [72, 0]
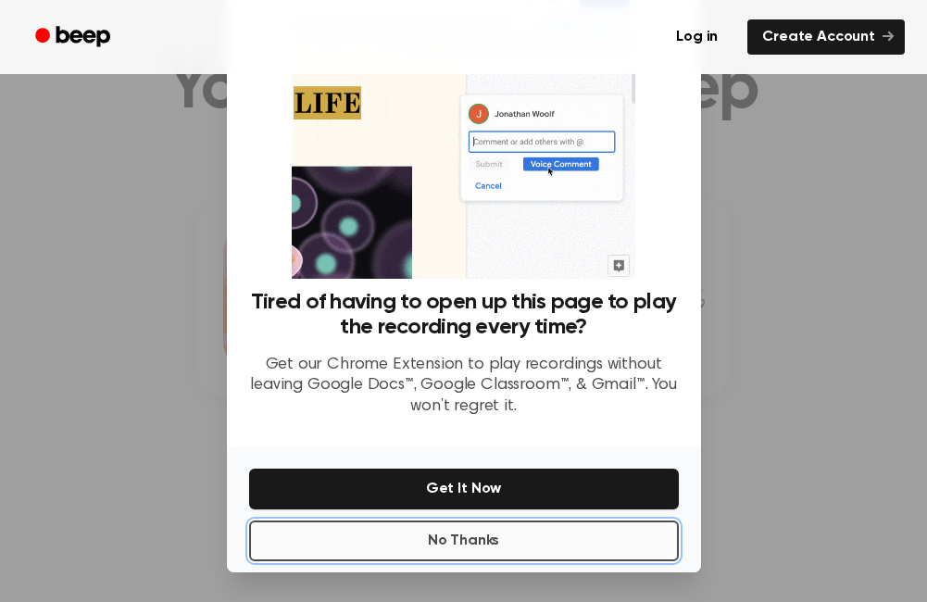
click at [468, 551] on button "No Thanks" at bounding box center [464, 541] width 430 height 41
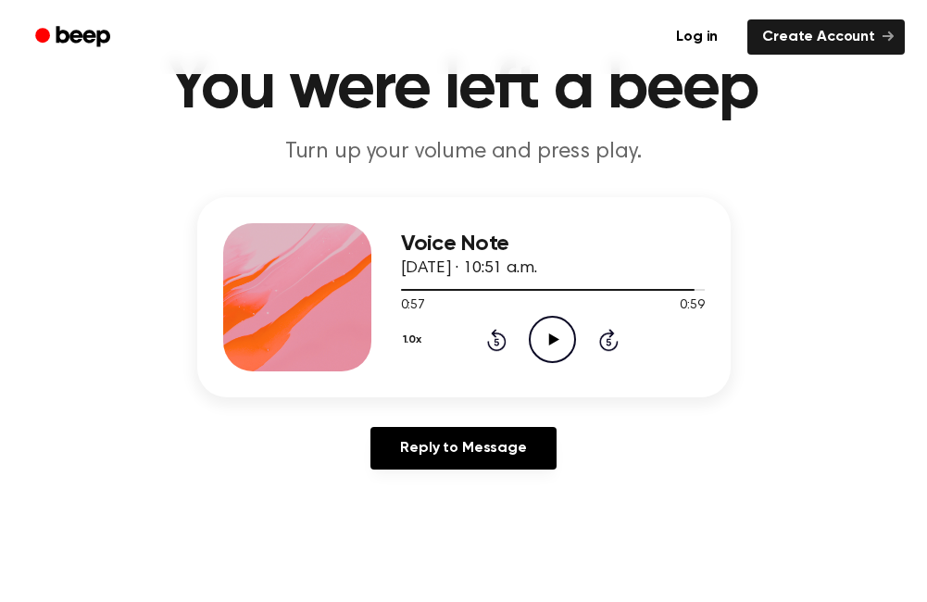
click at [555, 340] on icon at bounding box center [554, 339] width 10 height 12
click at [546, 334] on icon "Pause Audio" at bounding box center [552, 339] width 47 height 47
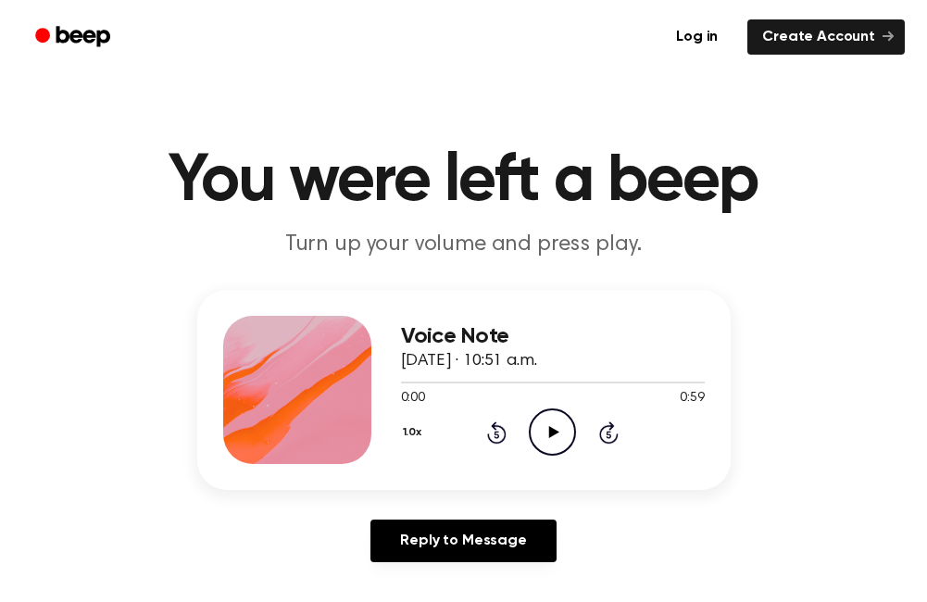
click at [552, 431] on icon at bounding box center [554, 432] width 10 height 12
click at [547, 428] on icon "Pause Audio" at bounding box center [552, 431] width 47 height 47
click at [551, 412] on icon "Play Audio" at bounding box center [552, 431] width 47 height 47
click at [496, 437] on icon at bounding box center [497, 434] width 5 height 7
click at [508, 476] on div "Voice Note September 26, 2023 · 10:51 a.m. 0:12 0:59 Your browser does not supp…" at bounding box center [464, 390] width 534 height 200
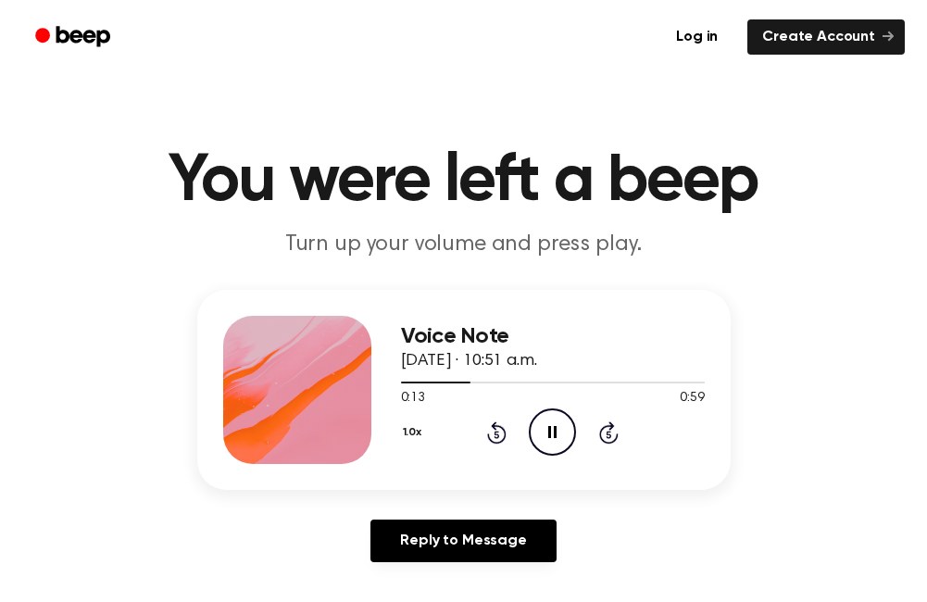
click at [542, 436] on icon "Pause Audio" at bounding box center [552, 431] width 47 height 47
click at [503, 437] on icon at bounding box center [496, 432] width 19 height 22
click at [537, 431] on icon "Play Audio" at bounding box center [552, 431] width 47 height 47
click at [549, 433] on icon at bounding box center [552, 432] width 8 height 12
click at [538, 455] on icon "Play Audio" at bounding box center [552, 431] width 47 height 47
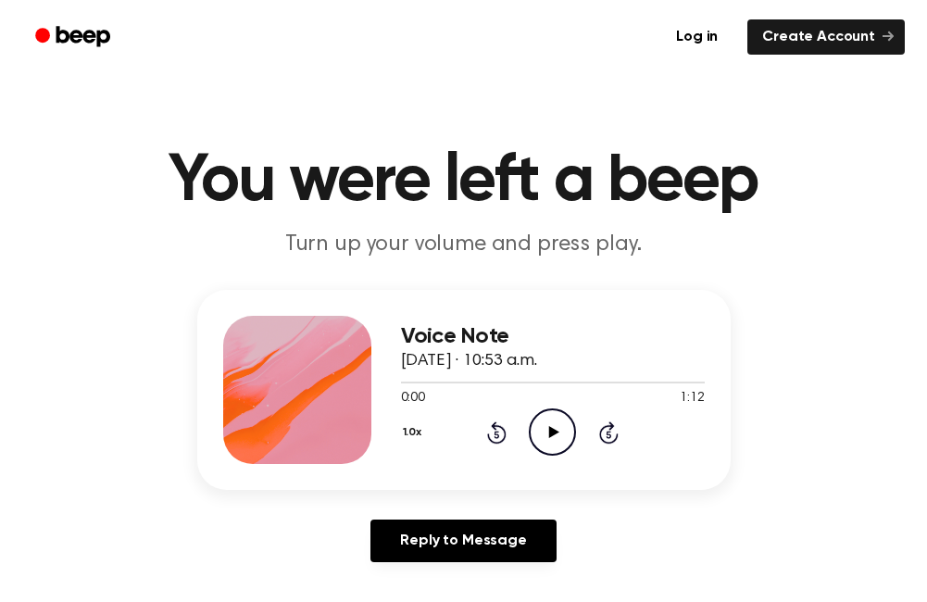
click at [555, 424] on icon "Play Audio" at bounding box center [552, 431] width 47 height 47
click at [494, 432] on icon "Rewind 5 seconds" at bounding box center [496, 433] width 20 height 24
click at [538, 432] on icon "Pause Audio" at bounding box center [552, 431] width 47 height 47
click at [492, 438] on icon "Rewind 5 seconds" at bounding box center [496, 433] width 20 height 24
click at [557, 438] on icon "Play Audio" at bounding box center [552, 431] width 47 height 47
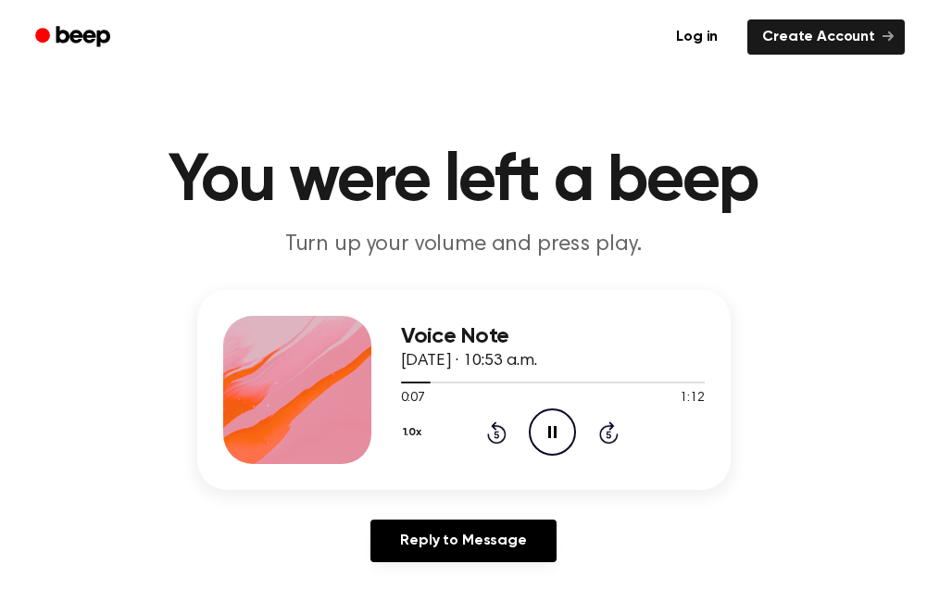
click at [571, 436] on icon "Pause Audio" at bounding box center [552, 431] width 47 height 47
click at [504, 443] on icon "Rewind 5 seconds" at bounding box center [496, 433] width 20 height 24
click at [546, 430] on icon "Play Audio" at bounding box center [552, 431] width 47 height 47
click at [572, 434] on icon "Pause Audio" at bounding box center [552, 431] width 47 height 47
click at [568, 424] on icon "Play Audio" at bounding box center [552, 431] width 47 height 47
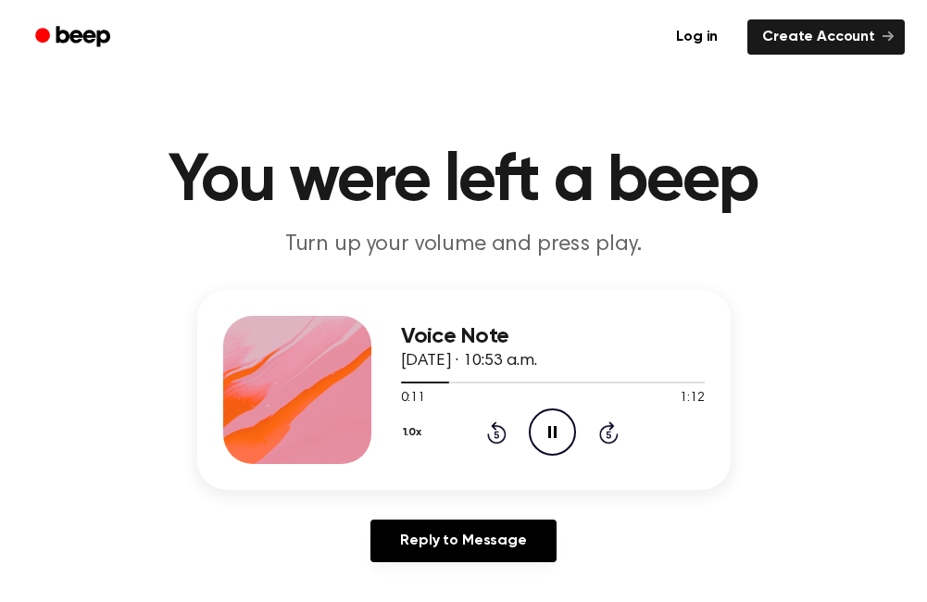
drag, startPoint x: 540, startPoint y: 428, endPoint x: 544, endPoint y: 402, distance: 26.2
click at [541, 424] on icon "Pause Audio" at bounding box center [552, 431] width 47 height 47
click at [495, 430] on icon at bounding box center [496, 432] width 19 height 22
click at [550, 441] on icon "Play Audio" at bounding box center [552, 431] width 47 height 47
click at [559, 432] on icon "Pause Audio" at bounding box center [552, 431] width 47 height 47
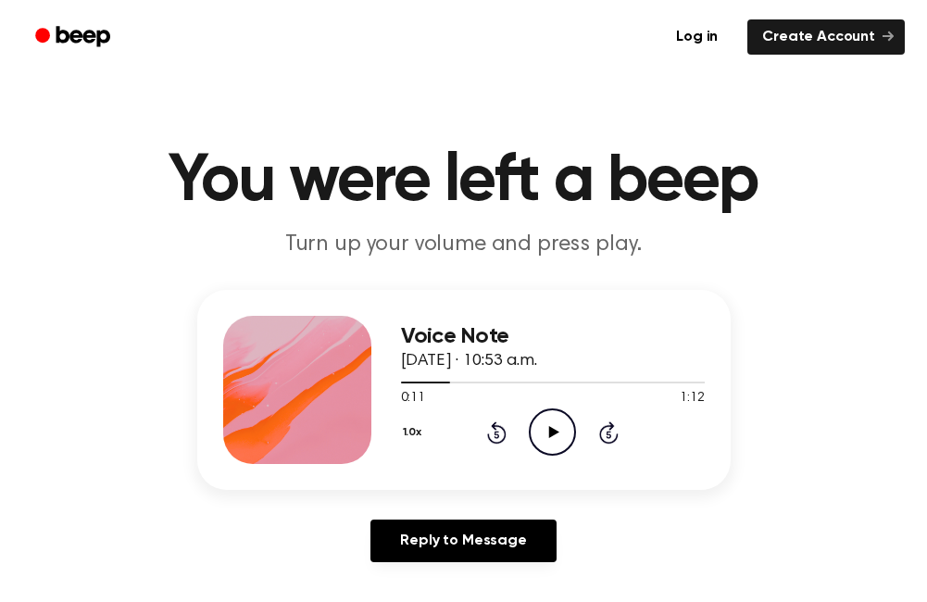
click at [533, 444] on circle at bounding box center [552, 431] width 45 height 45
click at [551, 431] on icon at bounding box center [552, 432] width 8 height 12
click at [551, 430] on icon at bounding box center [554, 432] width 10 height 12
click at [551, 430] on icon at bounding box center [552, 432] width 8 height 12
click at [541, 429] on icon "Play Audio" at bounding box center [552, 431] width 47 height 47
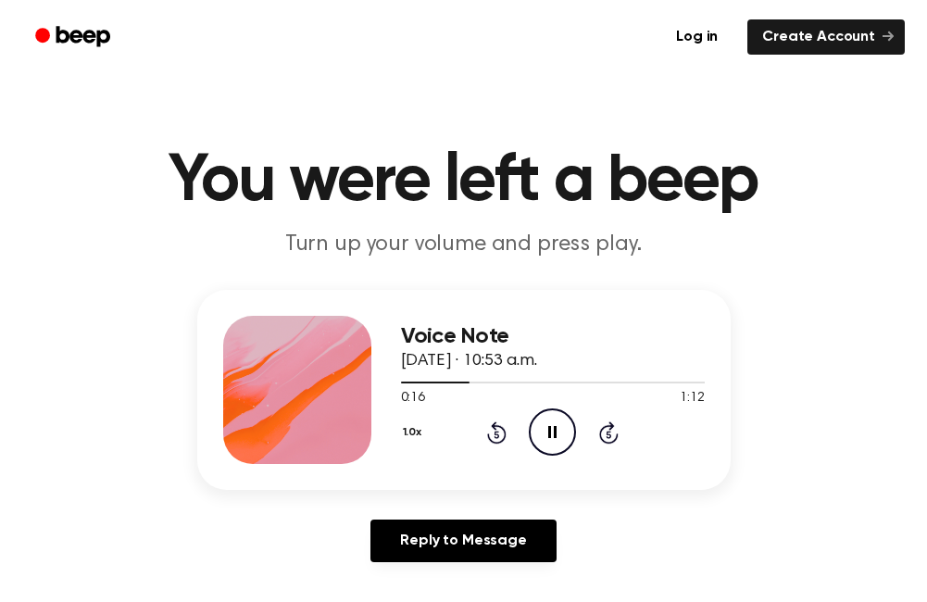
click at [491, 432] on icon "Rewind 5 seconds" at bounding box center [496, 433] width 20 height 24
click at [552, 434] on icon "Pause Audio" at bounding box center [552, 431] width 47 height 47
click at [553, 439] on icon "Play Audio" at bounding box center [552, 431] width 47 height 47
click at [497, 428] on icon "Rewind 5 seconds" at bounding box center [496, 433] width 20 height 24
click at [562, 425] on icon "Pause Audio" at bounding box center [552, 431] width 47 height 47
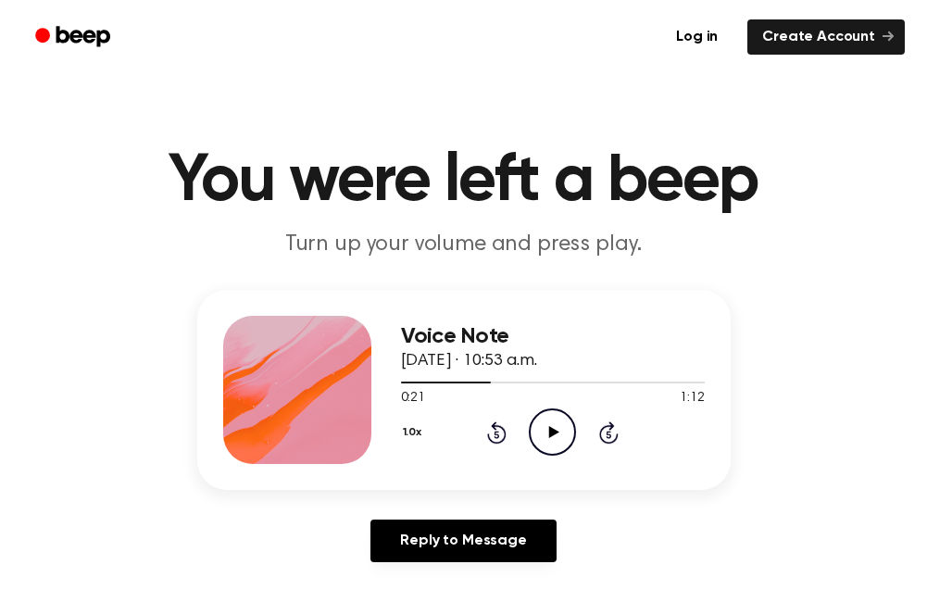
click at [542, 443] on icon "Play Audio" at bounding box center [552, 431] width 47 height 47
click at [489, 431] on icon "Rewind 5 seconds" at bounding box center [496, 433] width 20 height 24
click at [554, 430] on icon at bounding box center [552, 432] width 8 height 12
click at [558, 446] on icon "Play Audio" at bounding box center [552, 431] width 47 height 47
click at [547, 437] on icon "Pause Audio" at bounding box center [552, 431] width 47 height 47
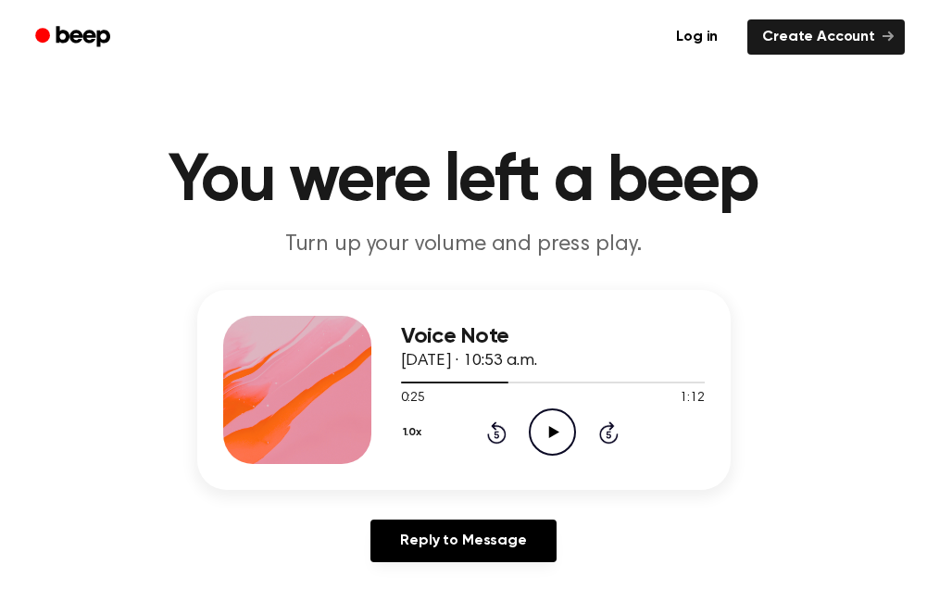
click at [543, 438] on icon "Play Audio" at bounding box center [552, 431] width 47 height 47
click at [536, 427] on icon "Pause Audio" at bounding box center [552, 431] width 47 height 47
click at [547, 424] on icon "Play Audio" at bounding box center [552, 431] width 47 height 47
